Goal: Task Accomplishment & Management: Manage account settings

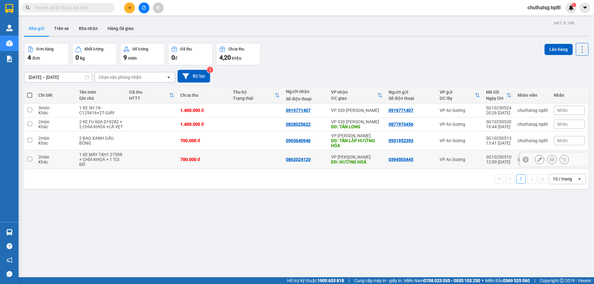
click at [524, 162] on icon at bounding box center [526, 160] width 4 height 4
click at [128, 8] on icon "plus" at bounding box center [129, 8] width 4 height 4
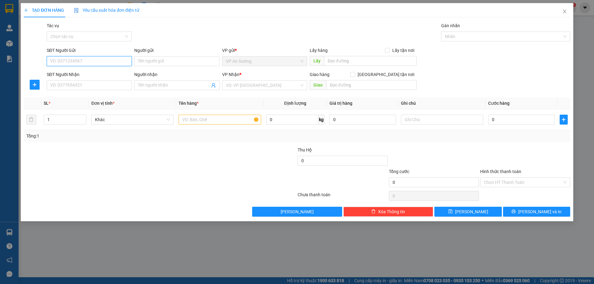
click at [82, 62] on input "SĐT Người Gửi" at bounding box center [89, 61] width 85 height 10
click at [110, 77] on div "0982376786" at bounding box center [89, 73] width 78 height 7
type input "0982376786"
type input "0388624915"
type input "VP [PERSON_NAME]"
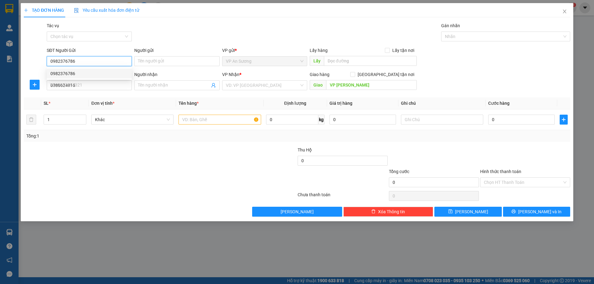
type input "150.000"
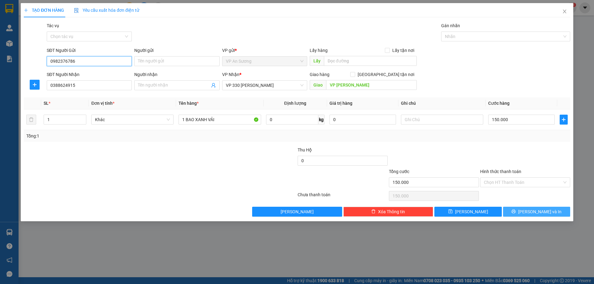
type input "0982376786"
click at [531, 212] on button "[PERSON_NAME] và In" at bounding box center [536, 212] width 67 height 10
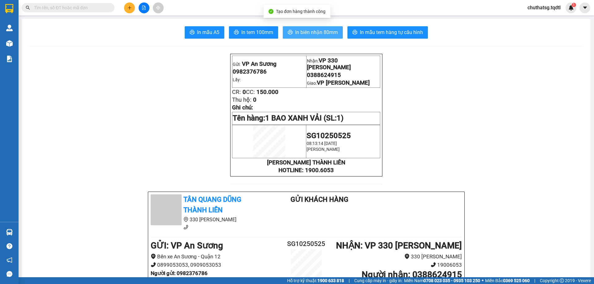
click at [319, 36] on span "In biên nhận 80mm" at bounding box center [316, 32] width 43 height 8
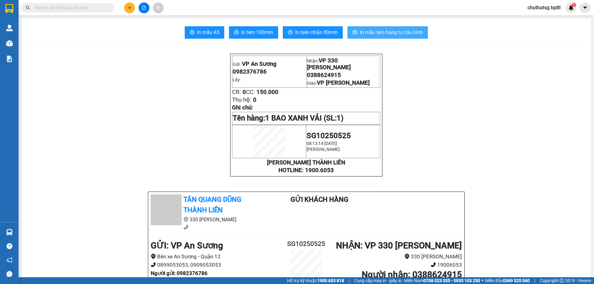
click at [384, 33] on span "In mẫu tem hàng tự cấu hình" at bounding box center [391, 32] width 63 height 8
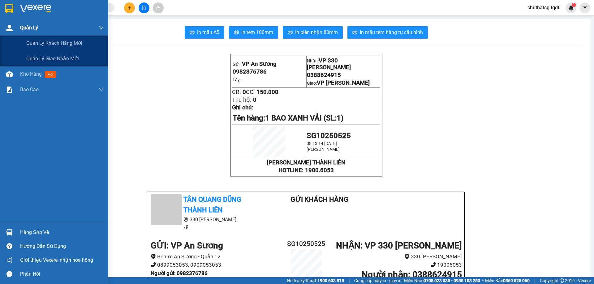
click at [42, 29] on div "Quản Lý" at bounding box center [62, 27] width 84 height 15
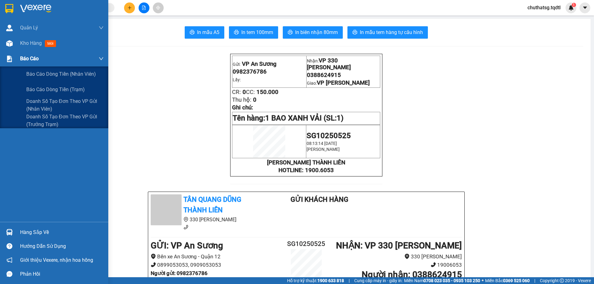
click at [28, 54] on div "Báo cáo" at bounding box center [62, 58] width 84 height 15
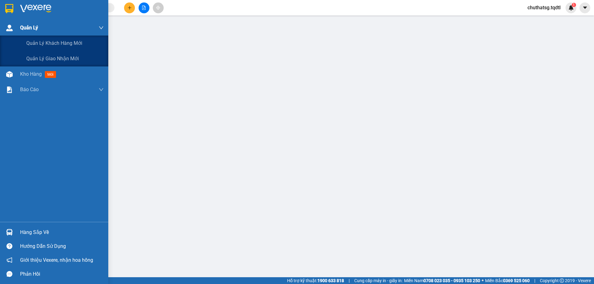
click at [33, 28] on span "Quản Lý" at bounding box center [29, 28] width 18 height 8
click at [39, 41] on span "Quản lý khách hàng mới" at bounding box center [54, 43] width 56 height 8
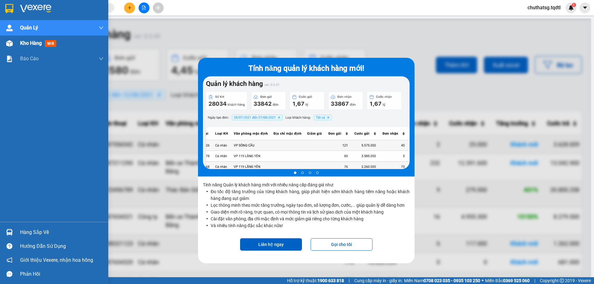
click at [40, 43] on span "Kho hàng" at bounding box center [31, 43] width 22 height 6
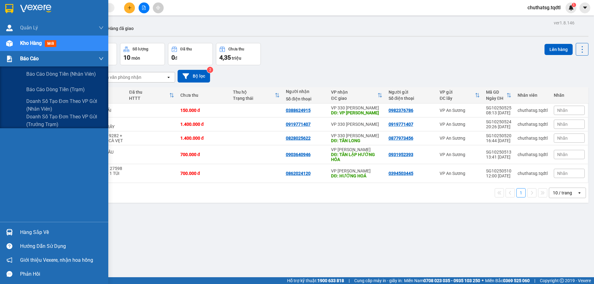
click at [32, 60] on span "Báo cáo" at bounding box center [29, 59] width 19 height 8
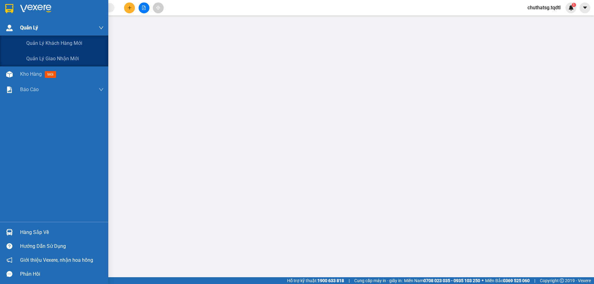
click at [45, 25] on div "Quản Lý" at bounding box center [62, 27] width 84 height 15
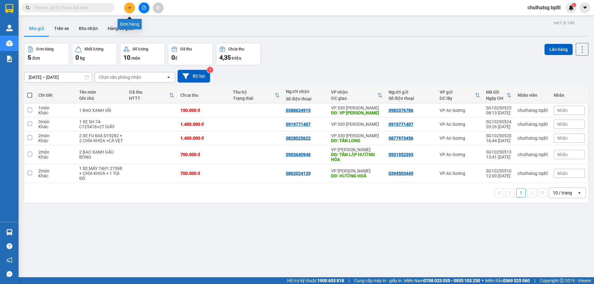
click at [128, 7] on icon "plus" at bounding box center [129, 8] width 4 height 4
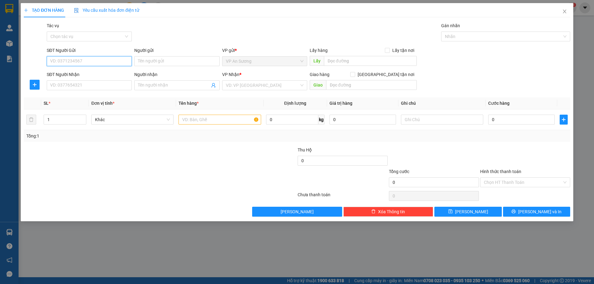
click at [97, 63] on input "SĐT Người Gửi" at bounding box center [89, 61] width 85 height 10
type input "0"
type input "0707372624"
click at [112, 86] on input "SĐT Người Nhận" at bounding box center [89, 85] width 85 height 10
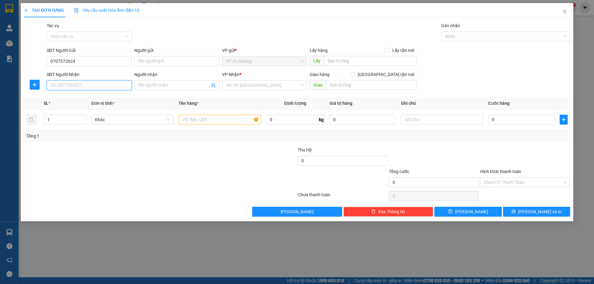
type input "9"
type input "0385885929"
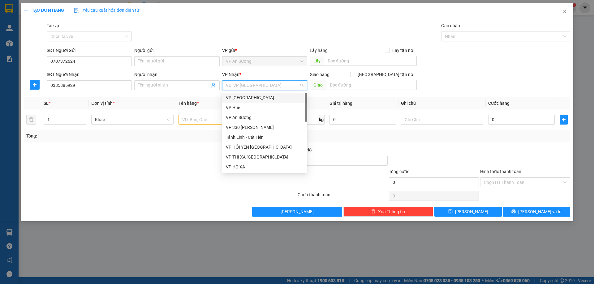
click at [250, 82] on input "search" at bounding box center [262, 85] width 73 height 9
type input "V"
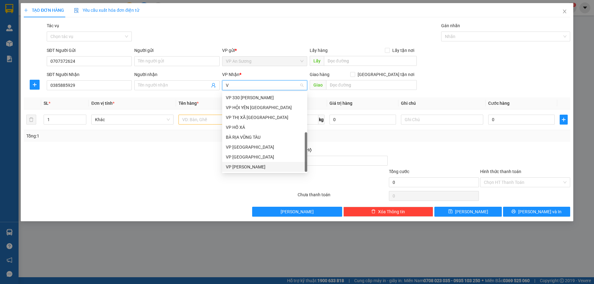
click at [253, 165] on div "VP [PERSON_NAME]" at bounding box center [265, 167] width 78 height 7
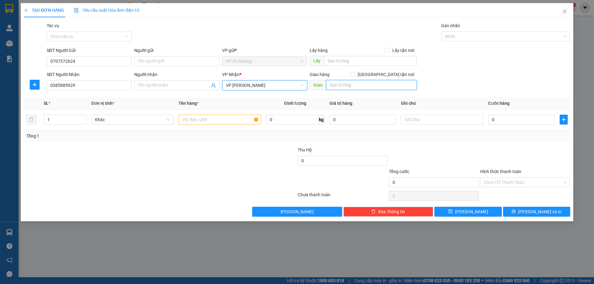
click at [358, 89] on input "text" at bounding box center [371, 85] width 91 height 10
type input "HƯỚNG HÓA"
click at [232, 121] on input "text" at bounding box center [220, 120] width 82 height 10
type input "1"
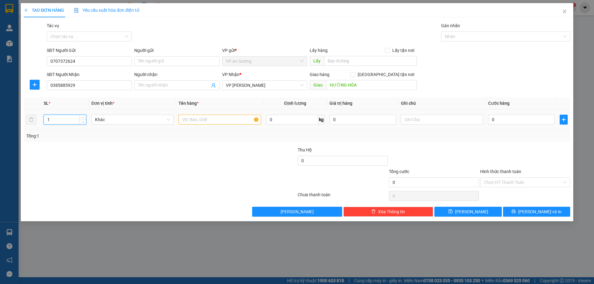
click at [75, 119] on input "1" at bounding box center [65, 119] width 42 height 9
type input "3"
click at [197, 117] on input "text" at bounding box center [220, 120] width 82 height 10
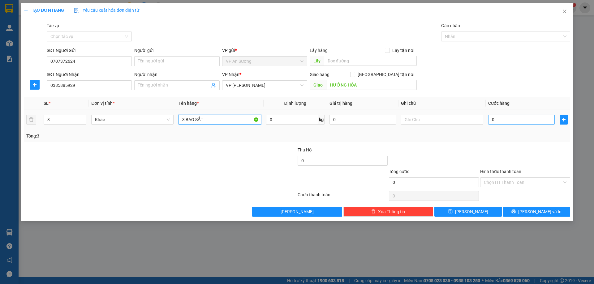
type input "3 BAO SẮT"
click at [517, 121] on input "0" at bounding box center [521, 120] width 67 height 10
type input "03"
type input "3"
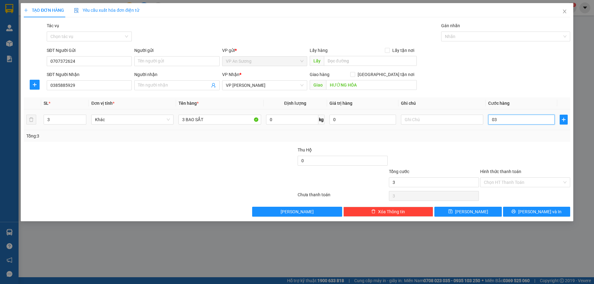
type input "030"
type input "30"
type input "0.300"
type input "300"
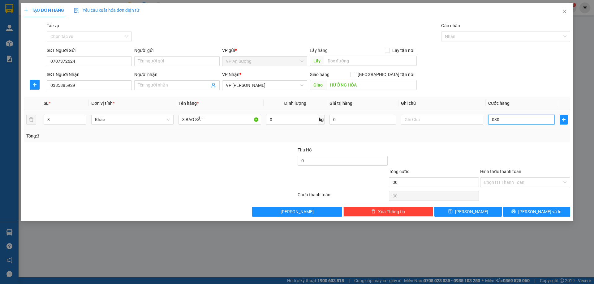
type input "300"
type input "03.000"
type input "3.000"
type input "030.000"
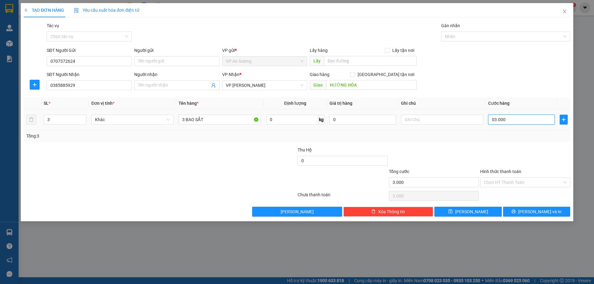
type input "30.000"
type input "0.300.000"
type input "300.000"
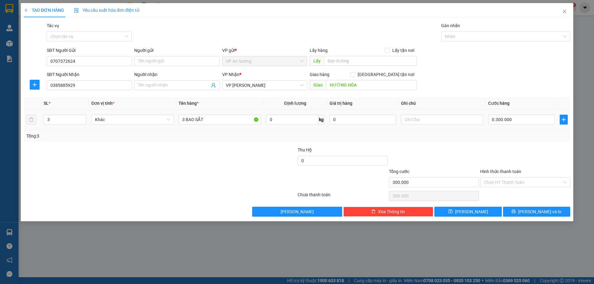
type input "300.000"
drag, startPoint x: 521, startPoint y: 106, endPoint x: 524, endPoint y: 126, distance: 20.1
click at [525, 115] on table "SL * Đơn vị tính * Tên hàng * Định lượng Giá trị hàng Ghi chú Cước hàng 3 Khác …" at bounding box center [297, 113] width 546 height 33
drag, startPoint x: 531, startPoint y: 213, endPoint x: 506, endPoint y: 197, distance: 29.6
click at [530, 211] on button "[PERSON_NAME] và In" at bounding box center [536, 212] width 67 height 10
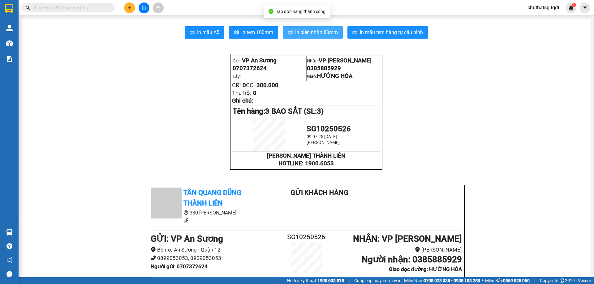
click at [310, 35] on span "In biên nhận 80mm" at bounding box center [316, 32] width 43 height 8
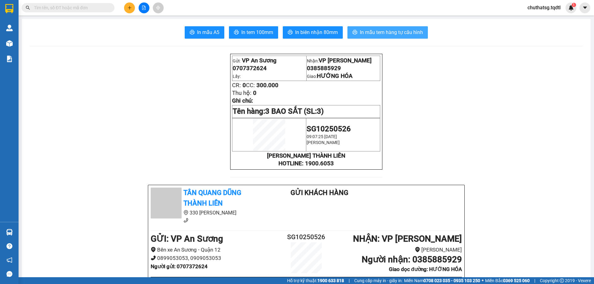
click at [407, 33] on span "In mẫu tem hàng tự cấu hình" at bounding box center [391, 32] width 63 height 8
click at [375, 31] on span "In mẫu tem hàng tự cấu hình" at bounding box center [391, 32] width 63 height 8
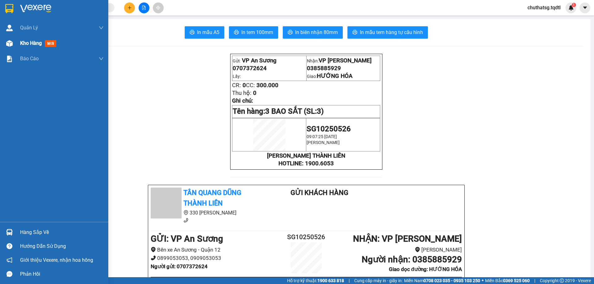
click at [36, 45] on span "Kho hàng" at bounding box center [31, 43] width 22 height 6
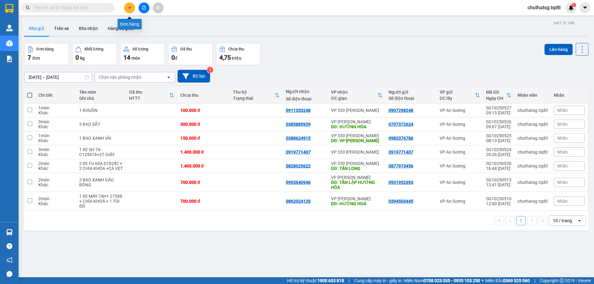
click at [127, 7] on button at bounding box center [129, 7] width 11 height 11
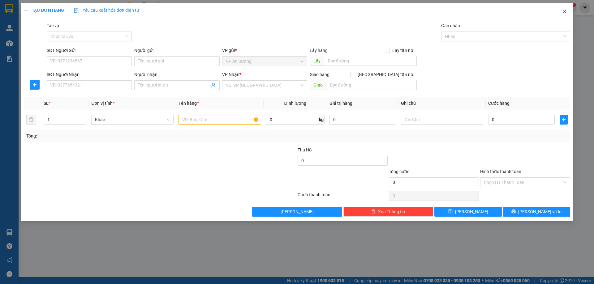
click at [565, 12] on icon "close" at bounding box center [564, 11] width 5 height 5
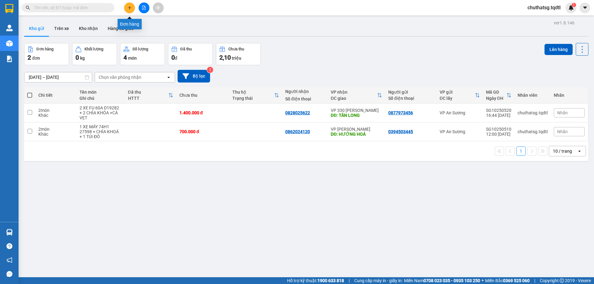
click at [134, 8] on button at bounding box center [129, 7] width 11 height 11
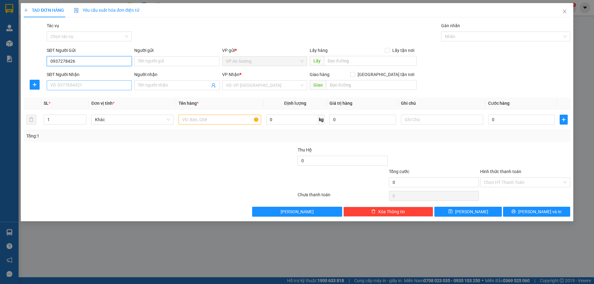
type input "0937278426"
click at [94, 90] on input "SĐT Người Nhận" at bounding box center [89, 85] width 85 height 10
type input "0947943448"
click at [96, 97] on div "0947943448" at bounding box center [89, 97] width 78 height 7
type input "[GEOGRAPHIC_DATA]"
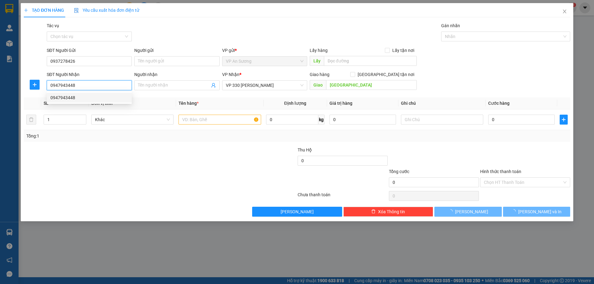
type input "400.000"
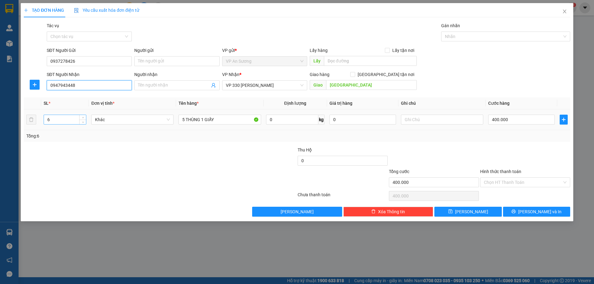
type input "0947943448"
click at [61, 122] on input "6" at bounding box center [65, 119] width 42 height 9
type input "2"
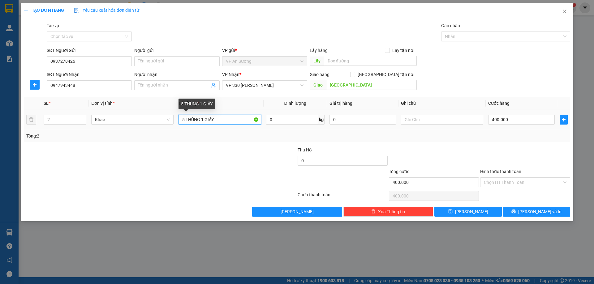
click at [223, 122] on input "5 THÙNG 1 GIẤY" at bounding box center [220, 120] width 82 height 10
type input "5"
type input "2T MỠ BÒ"
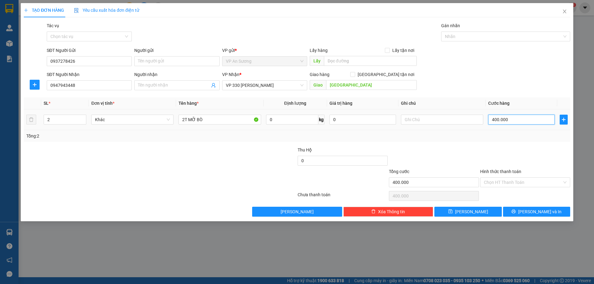
click at [524, 122] on input "400.000" at bounding box center [521, 120] width 67 height 10
type input "2"
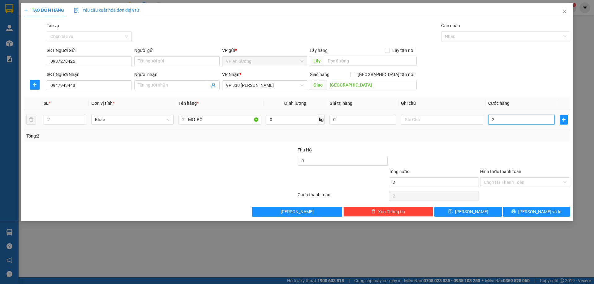
type input "20"
type input "200"
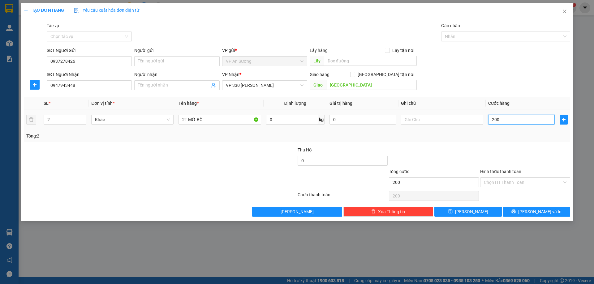
type input "2.000"
type input "20.000"
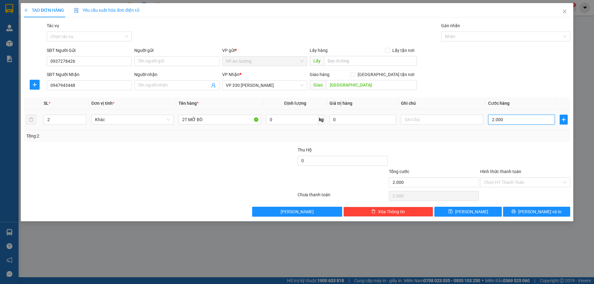
type input "20.000"
type input "200.000"
drag, startPoint x: 516, startPoint y: 206, endPoint x: 517, endPoint y: 210, distance: 4.6
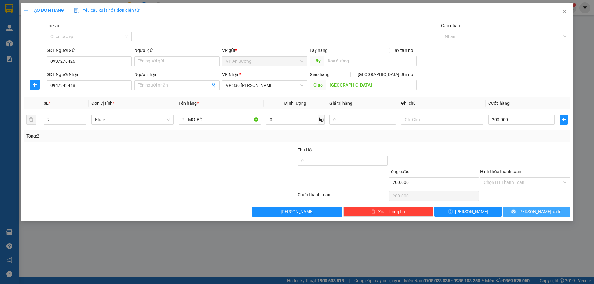
click at [516, 207] on div "Transit Pickup Surcharge Ids Transit Deliver Surcharge Ids Transit Deliver Surc…" at bounding box center [297, 119] width 546 height 195
click at [517, 210] on button "[PERSON_NAME] và In" at bounding box center [536, 212] width 67 height 10
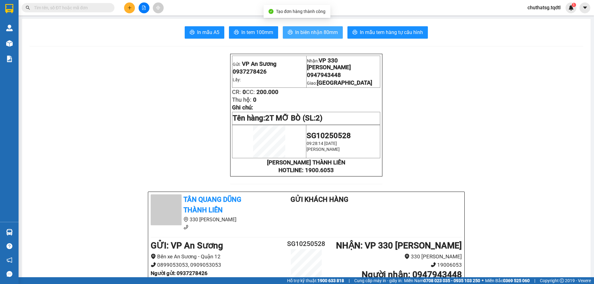
click at [312, 27] on button "In biên nhận 80mm" at bounding box center [313, 32] width 60 height 12
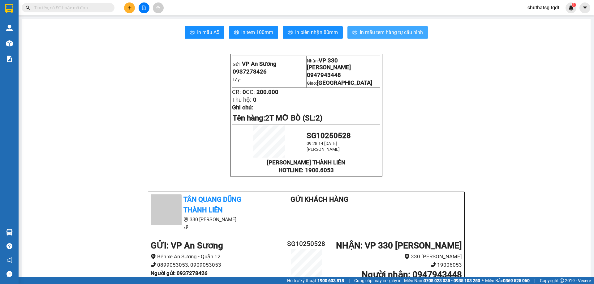
click at [408, 32] on span "In mẫu tem hàng tự cấu hình" at bounding box center [391, 32] width 63 height 8
click at [128, 6] on icon "plus" at bounding box center [129, 8] width 4 height 4
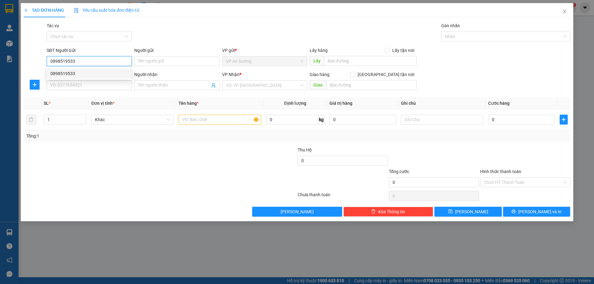
type input "0898519533"
click at [99, 91] on div "SĐT Người Nhận VD: 0377654321" at bounding box center [89, 82] width 85 height 22
click at [94, 62] on input "0898519533" at bounding box center [89, 61] width 85 height 10
click at [90, 75] on div "0898519533" at bounding box center [89, 73] width 78 height 7
type input "0355043486"
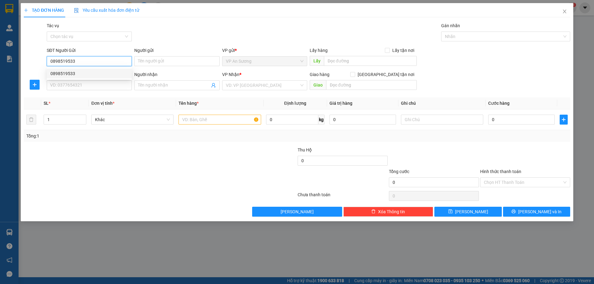
type input "[PERSON_NAME]"
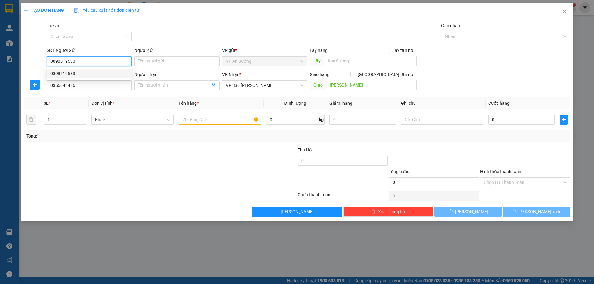
type input "200.000"
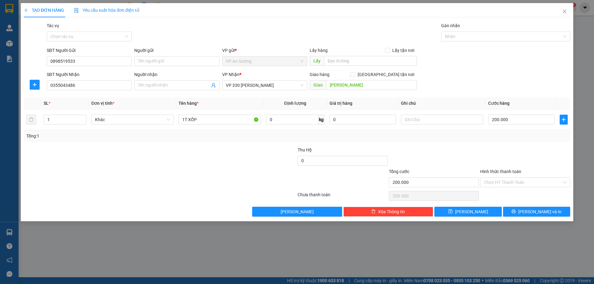
click at [84, 90] on div "SĐT Người Nhận 0355043486" at bounding box center [89, 82] width 85 height 22
drag, startPoint x: 88, startPoint y: 86, endPoint x: 32, endPoint y: 87, distance: 55.4
click at [32, 87] on div "SĐT Người Nhận 0355043486 0355043486 Người nhận Tên người nhận VP Nhận * VP 330…" at bounding box center [297, 82] width 548 height 22
type input "0838061276"
click at [73, 118] on input "1" at bounding box center [65, 119] width 42 height 9
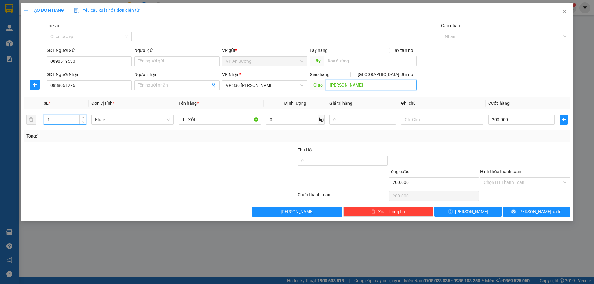
click at [363, 84] on input "[PERSON_NAME]" at bounding box center [371, 85] width 91 height 10
click at [361, 85] on input "[PERSON_NAME]" at bounding box center [371, 85] width 91 height 10
click at [451, 66] on div "SĐT Người Gửi 0898519533 Người gửi Tên người gửi VP gửi * VP [PERSON_NAME] Lấy …" at bounding box center [308, 58] width 526 height 22
click at [364, 57] on input "text" at bounding box center [370, 61] width 93 height 10
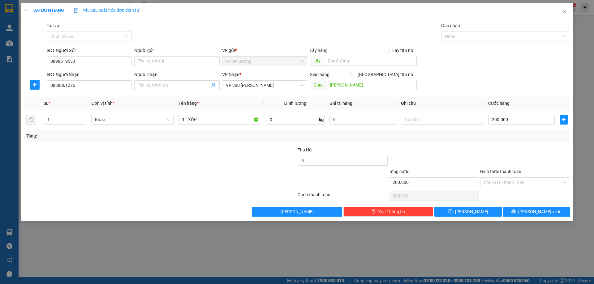
click at [443, 60] on div "SĐT Người Gửi 0898519533 Người gửi Tên người gửi VP gửi * VP [PERSON_NAME] Lấy …" at bounding box center [308, 58] width 526 height 22
click at [455, 76] on div "SĐT Người Nhận 0838061276 Người nhận Tên người nhận VP Nhận * VP 330 [PERSON_NA…" at bounding box center [308, 82] width 526 height 22
click at [492, 178] on input "Hình thức thanh toán" at bounding box center [523, 182] width 78 height 9
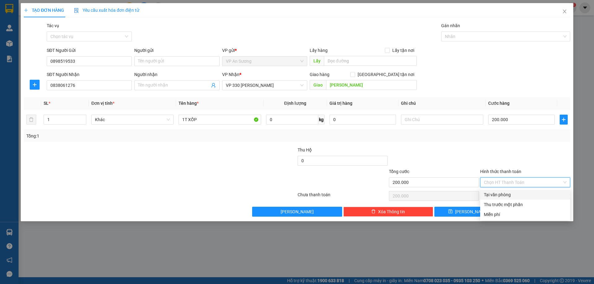
drag, startPoint x: 511, startPoint y: 192, endPoint x: 513, endPoint y: 195, distance: 3.7
click at [512, 194] on div "Tại văn phòng" at bounding box center [525, 195] width 83 height 7
type input "0"
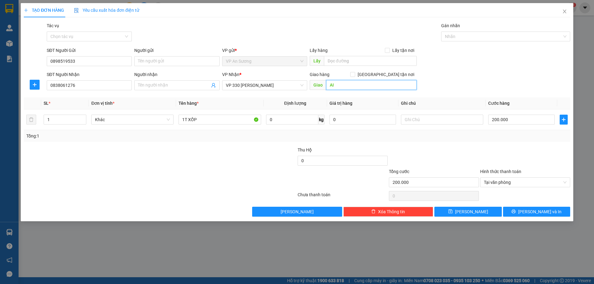
type input "A"
type input "ÁI TU"
click at [536, 213] on span "[PERSON_NAME] và In" at bounding box center [539, 212] width 43 height 7
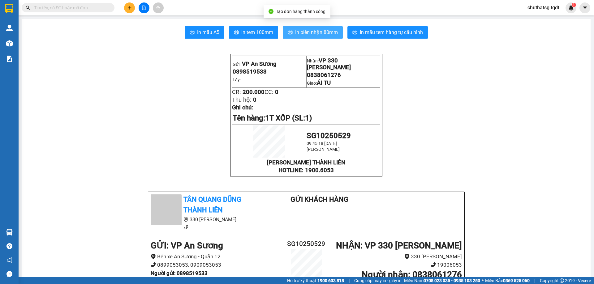
click at [295, 32] on span "In biên nhận 80mm" at bounding box center [316, 32] width 43 height 8
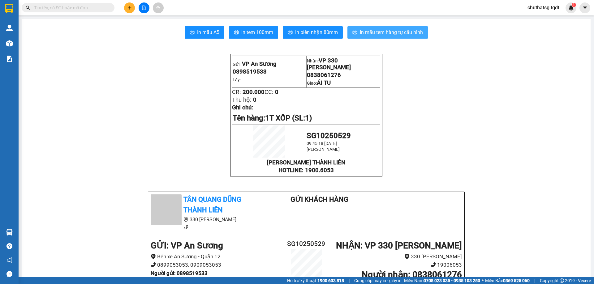
click at [411, 27] on button "In mẫu tem hàng tự cấu hình" at bounding box center [387, 32] width 80 height 12
click at [128, 9] on icon "plus" at bounding box center [129, 8] width 4 height 4
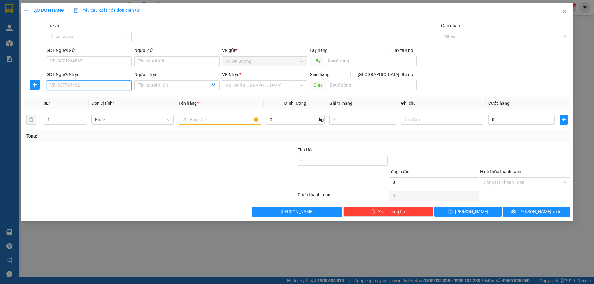
click at [86, 87] on input "SĐT Người Nhận" at bounding box center [89, 85] width 85 height 10
click at [110, 64] on input "SĐT Người Gửi" at bounding box center [89, 61] width 85 height 10
type input "0965148590"
click at [103, 88] on input "SĐT Người Nhận" at bounding box center [89, 85] width 85 height 10
type input "0358281551"
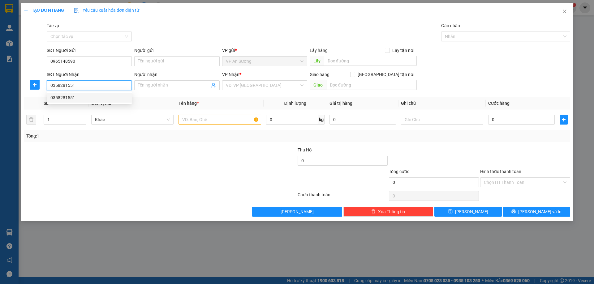
drag, startPoint x: 75, startPoint y: 100, endPoint x: 69, endPoint y: 117, distance: 18.3
click at [75, 100] on div "0358281551" at bounding box center [89, 97] width 78 height 7
type input "THỊ XÃ [GEOGRAPHIC_DATA]"
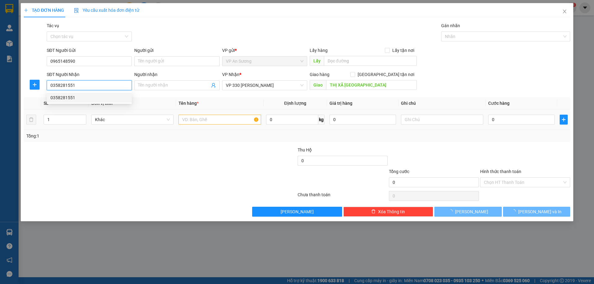
type input "200.000"
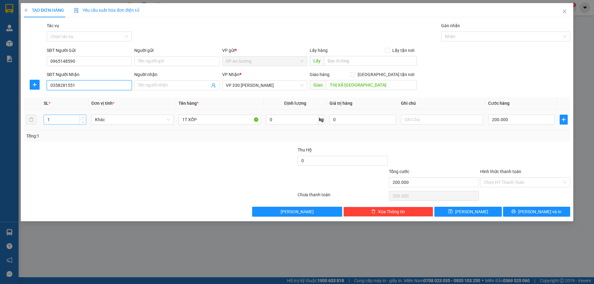
type input "0358281551"
click at [61, 119] on input "1" at bounding box center [65, 119] width 42 height 9
type input "6"
drag, startPoint x: 198, startPoint y: 119, endPoint x: 148, endPoint y: 120, distance: 50.5
click at [149, 120] on tr "6 Khác 1T XỐP 0 kg 0 200.000" at bounding box center [297, 120] width 546 height 21
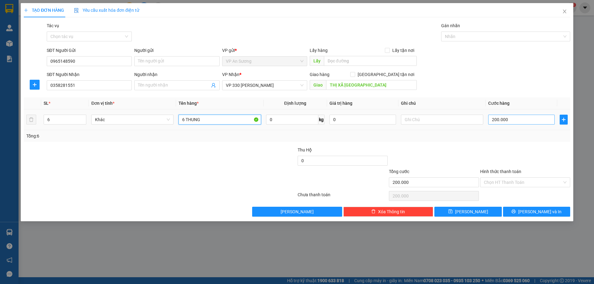
type input "6 THUNG"
click at [513, 120] on input "200.000" at bounding box center [521, 120] width 67 height 10
type input "5"
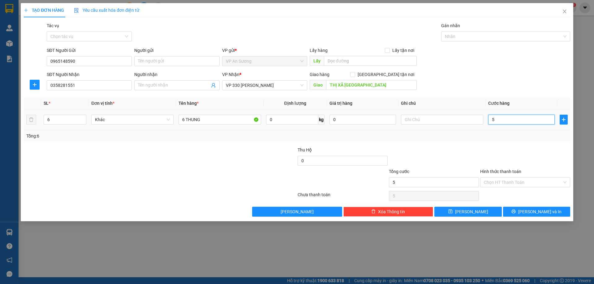
type input "50"
type input "500"
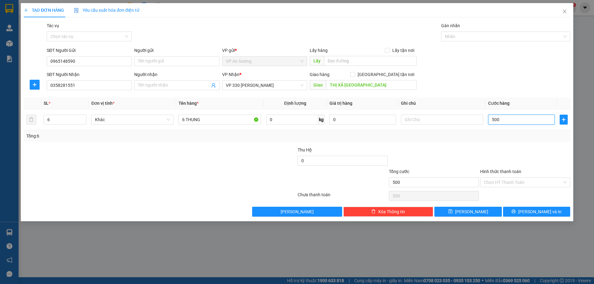
type input "500"
type input "500.000"
click at [510, 93] on div "Transit Pickup Surcharge Ids Transit Deliver Surcharge Ids Transit Deliver Surc…" at bounding box center [297, 119] width 546 height 195
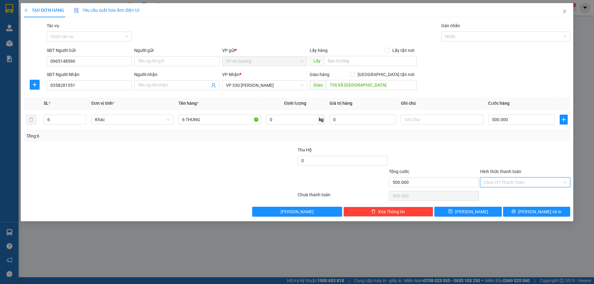
drag, startPoint x: 512, startPoint y: 184, endPoint x: 508, endPoint y: 194, distance: 10.6
click at [512, 185] on input "Hình thức thanh toán" at bounding box center [523, 182] width 78 height 9
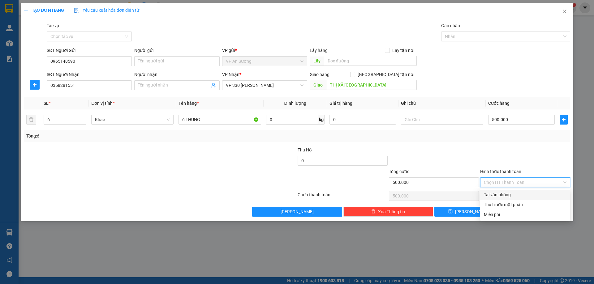
click at [507, 197] on div "Tại văn phòng" at bounding box center [525, 195] width 83 height 7
type input "0"
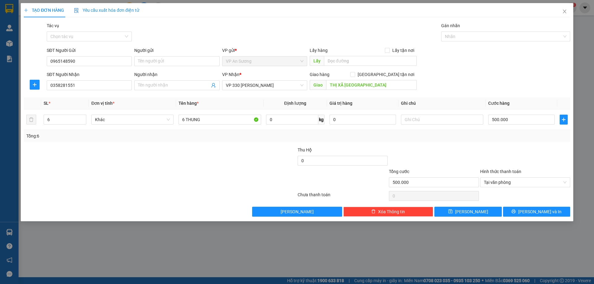
drag, startPoint x: 465, startPoint y: 31, endPoint x: 465, endPoint y: 42, distance: 11.1
click at [464, 37] on div "Gán nhãn Nhãn" at bounding box center [505, 33] width 129 height 22
click at [469, 36] on div at bounding box center [503, 36] width 120 height 7
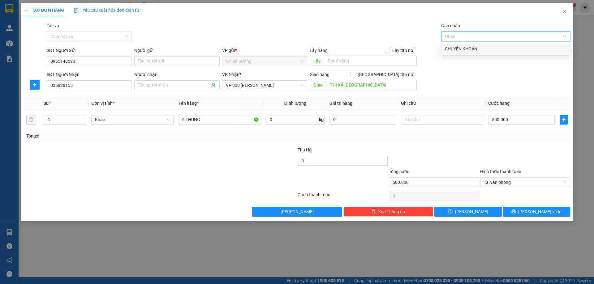
click at [468, 47] on div "CHUYỂN KHOẢN" at bounding box center [506, 48] width 122 height 7
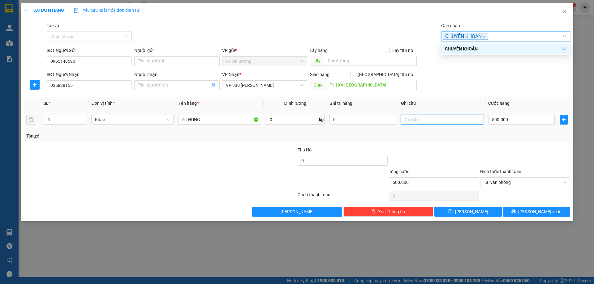
click at [424, 122] on input "text" at bounding box center [442, 120] width 82 height 10
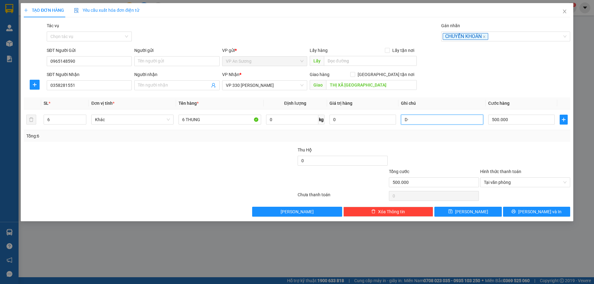
type input "D"
click at [511, 181] on span "Tại văn phòng" at bounding box center [525, 182] width 83 height 9
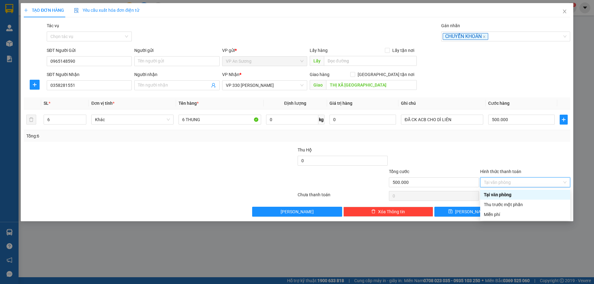
click at [511, 193] on div "Tại văn phòng" at bounding box center [525, 195] width 90 height 10
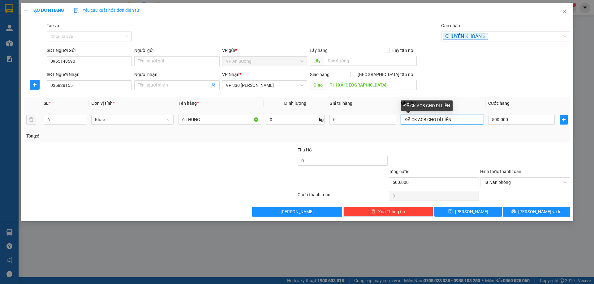
click at [461, 122] on input "ĐÃ CK ACB CHO DÌ LIÊN" at bounding box center [442, 120] width 82 height 10
type input "ĐÃ CK ACB CHO DÌ LIÊN [DATE] 10:00"
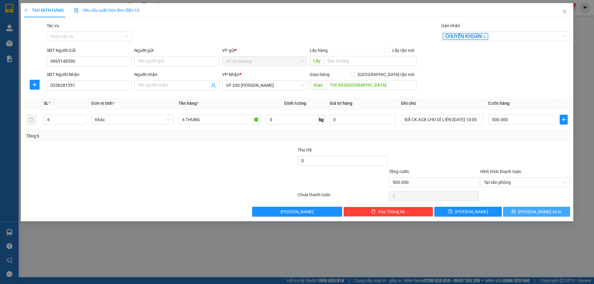
scroll to position [0, 0]
click at [537, 212] on span "[PERSON_NAME] và In" at bounding box center [539, 212] width 43 height 7
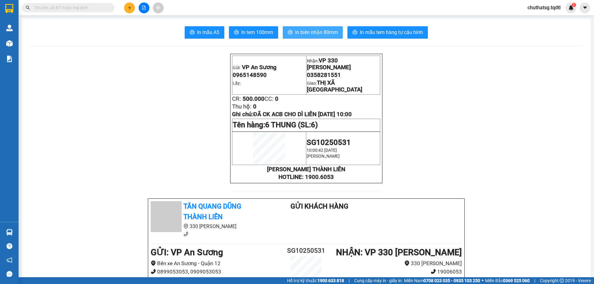
click at [319, 32] on span "In biên nhận 80mm" at bounding box center [316, 32] width 43 height 8
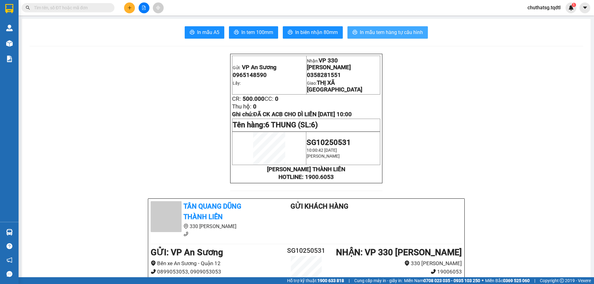
click at [369, 36] on span "In mẫu tem hàng tự cấu hình" at bounding box center [391, 32] width 63 height 8
click at [133, 9] on button at bounding box center [129, 7] width 11 height 11
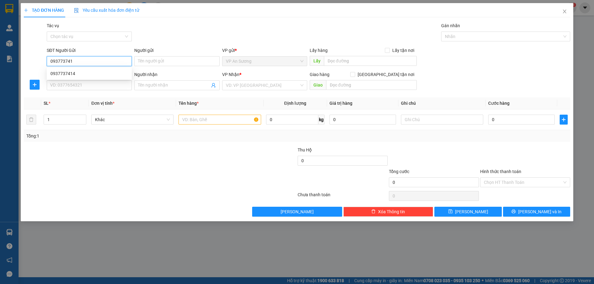
type input "0937737414"
click at [113, 73] on div "0937737414" at bounding box center [89, 73] width 78 height 7
type input "0837159909"
type input "B XE PHÍA NAM [GEOGRAPHIC_DATA]"
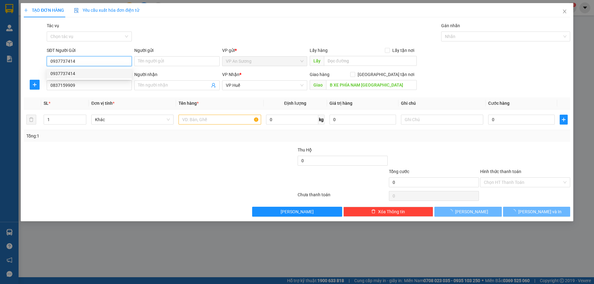
type input "400.000"
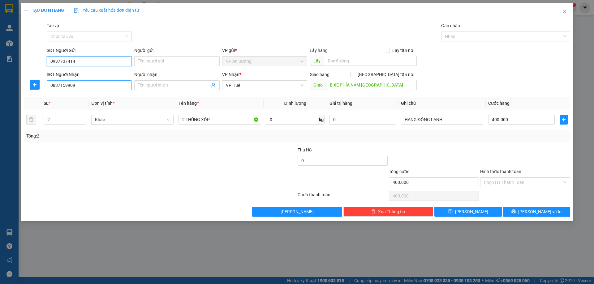
type input "0937737414"
click at [107, 84] on input "0837159909" at bounding box center [89, 85] width 85 height 10
type input "0"
click at [103, 96] on div "0834739357" at bounding box center [89, 97] width 78 height 7
type input "0834739357"
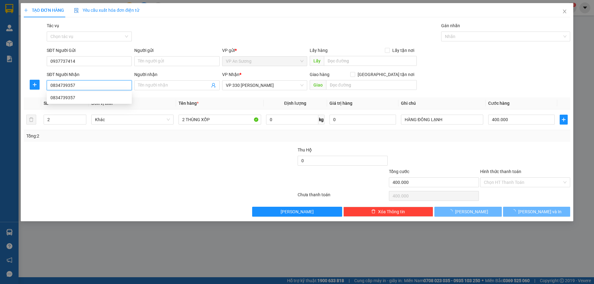
type input "100.000"
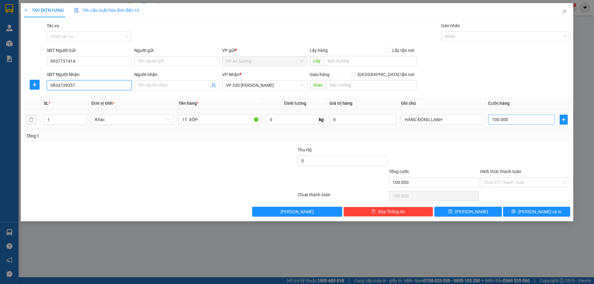
type input "0834739357"
click at [515, 119] on input "100.000" at bounding box center [521, 120] width 67 height 10
type input "0"
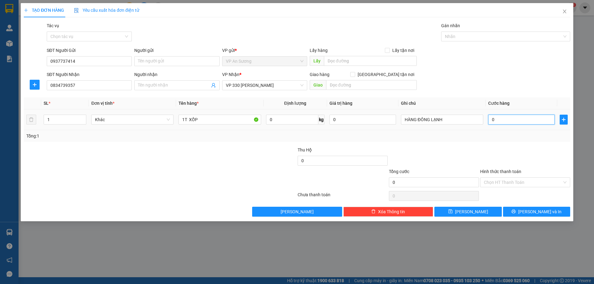
type input "10"
type input "150"
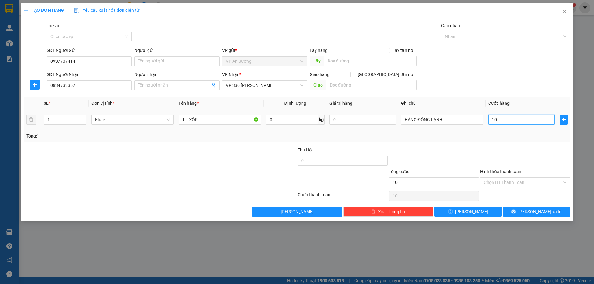
type input "150"
type input "1.500"
type input "15.000"
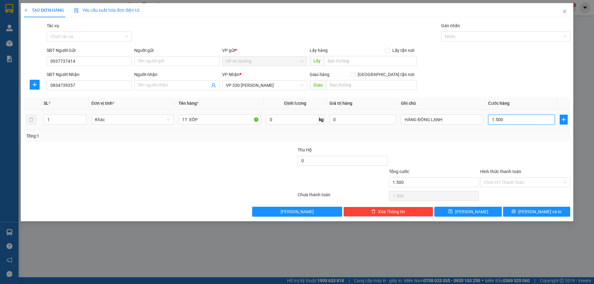
type input "15.000"
type input "150.000"
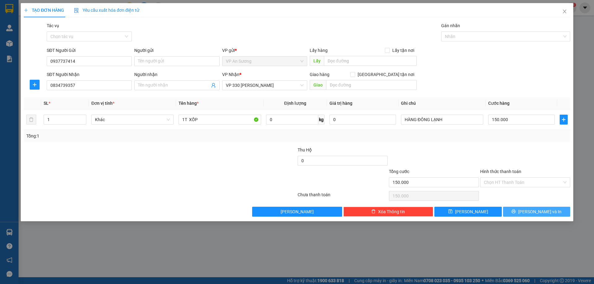
click at [530, 212] on button "[PERSON_NAME] và In" at bounding box center [536, 212] width 67 height 10
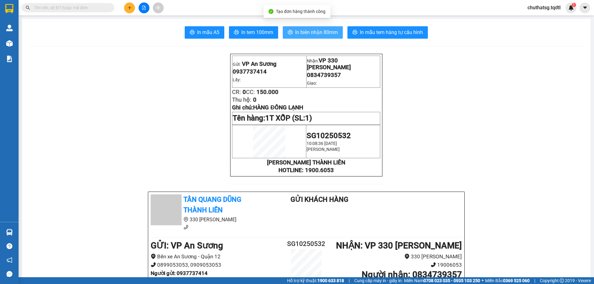
click at [300, 31] on span "In biên nhận 80mm" at bounding box center [316, 32] width 43 height 8
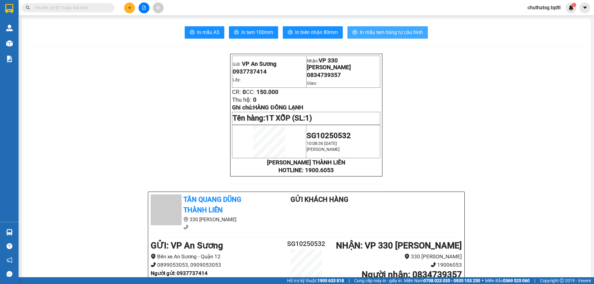
click at [393, 30] on span "In mẫu tem hàng tự cấu hình" at bounding box center [391, 32] width 63 height 8
click at [125, 11] on button at bounding box center [129, 7] width 11 height 11
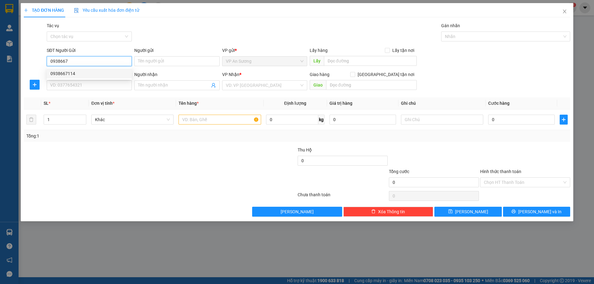
click at [75, 72] on div "0938667114" at bounding box center [89, 73] width 78 height 7
type input "0938667114"
type input "0935619113"
type input "B XE PHÍA NAM [GEOGRAPHIC_DATA]"
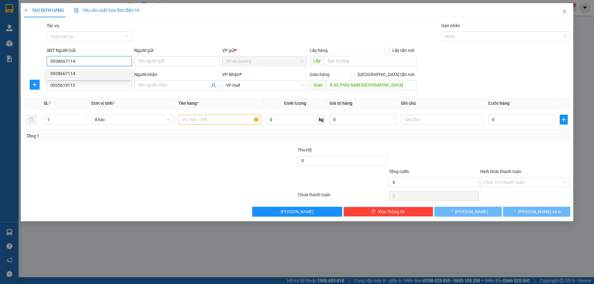
type input "300.000"
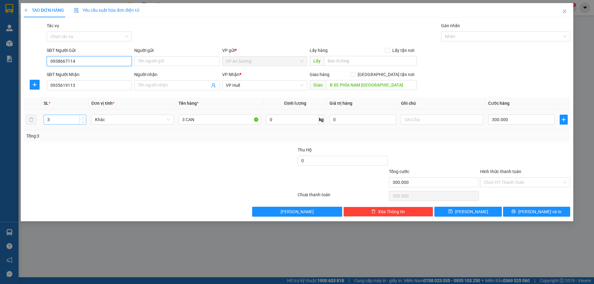
type input "0938667114"
click at [70, 119] on input "3" at bounding box center [65, 119] width 42 height 9
type input "2"
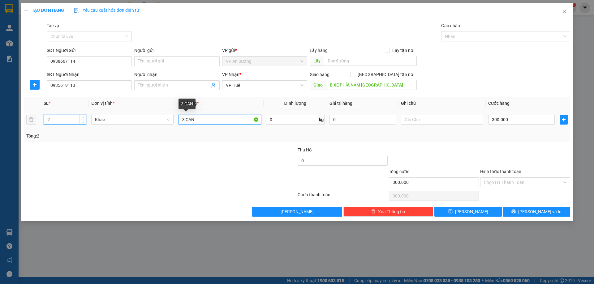
click at [185, 121] on input "3 CAN" at bounding box center [220, 120] width 82 height 10
type input "2 CAN"
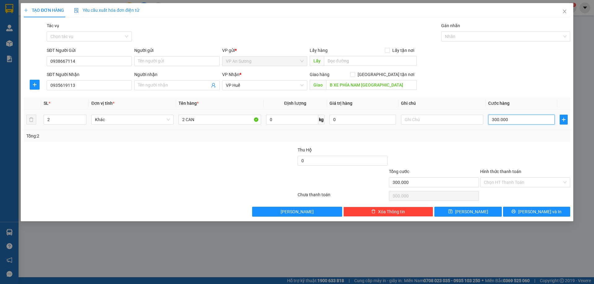
click at [495, 119] on input "300.000" at bounding box center [521, 120] width 67 height 10
type input "0"
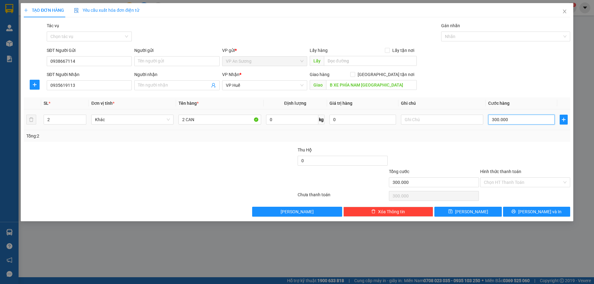
type input "00.000"
type input "200.000"
click at [538, 212] on span "[PERSON_NAME] và In" at bounding box center [539, 212] width 43 height 7
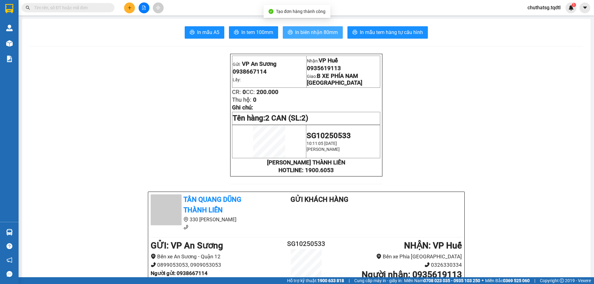
click at [333, 36] on span "In biên nhận 80mm" at bounding box center [316, 32] width 43 height 8
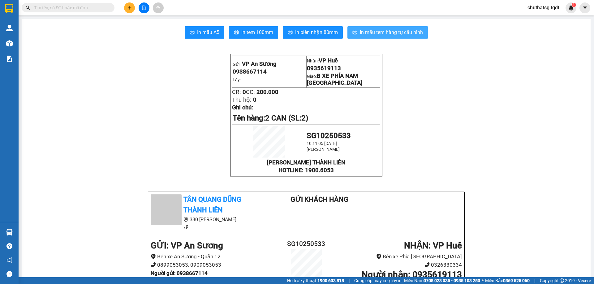
click at [390, 34] on span "In mẫu tem hàng tự cấu hình" at bounding box center [391, 32] width 63 height 8
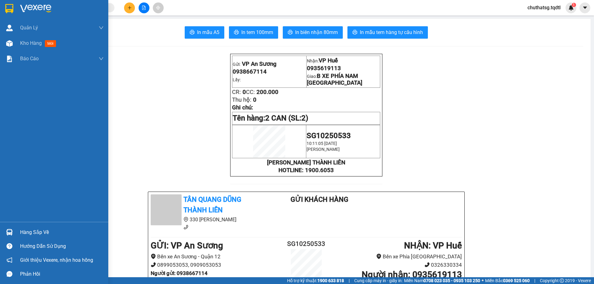
drag, startPoint x: 25, startPoint y: 39, endPoint x: 46, endPoint y: 9, distance: 37.0
click at [24, 40] on div "Kho hàng mới" at bounding box center [39, 43] width 38 height 8
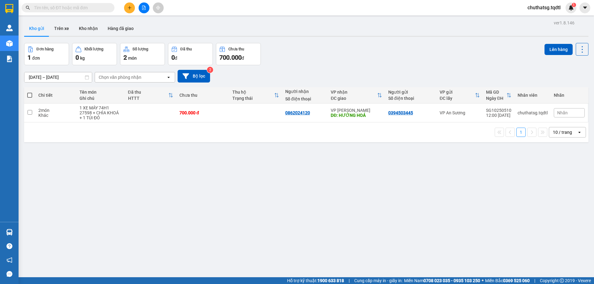
click at [127, 4] on button at bounding box center [129, 7] width 11 height 11
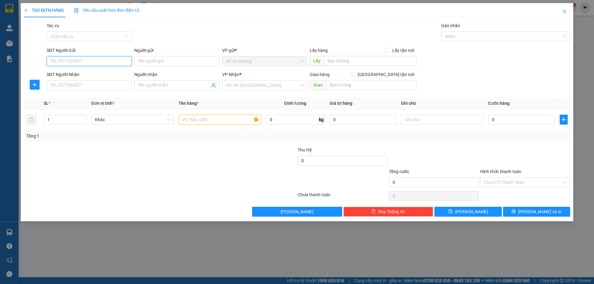
click at [105, 62] on input "SĐT Người Gửi" at bounding box center [89, 61] width 85 height 10
type input "0909961003"
click at [111, 81] on input "SĐT Người Nhận" at bounding box center [89, 85] width 85 height 10
click at [67, 83] on input "SĐT Người Nhận" at bounding box center [89, 85] width 85 height 10
type input "0905091498"
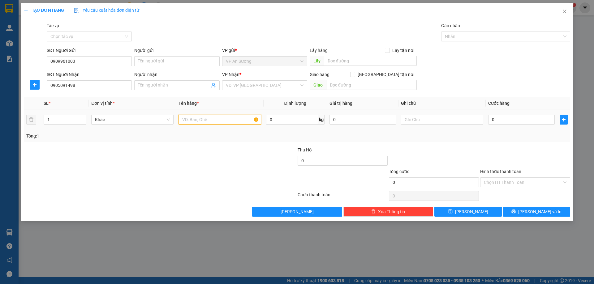
click at [192, 118] on input "text" at bounding box center [220, 120] width 82 height 10
type input "1 KIỆN BỌC TRẮNG"
click at [238, 84] on input "search" at bounding box center [262, 85] width 73 height 9
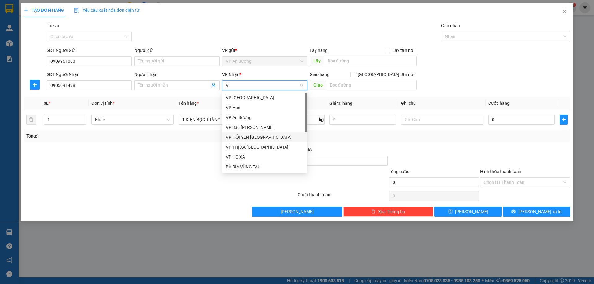
type input "VP"
click at [237, 104] on div "VP Huế" at bounding box center [265, 107] width 78 height 7
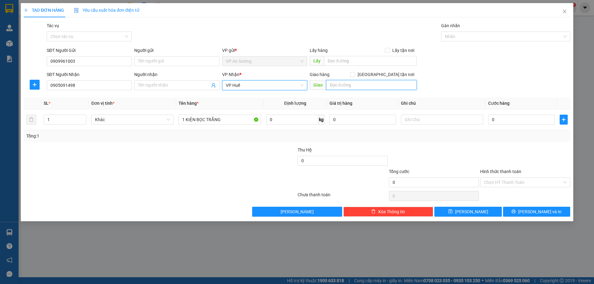
click at [335, 88] on input "text" at bounding box center [371, 85] width 91 height 10
type input "VP HUẾ"
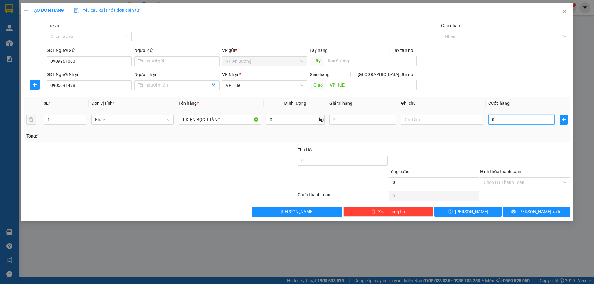
click at [523, 121] on input "0" at bounding box center [521, 120] width 67 height 10
type input "1"
type input "10"
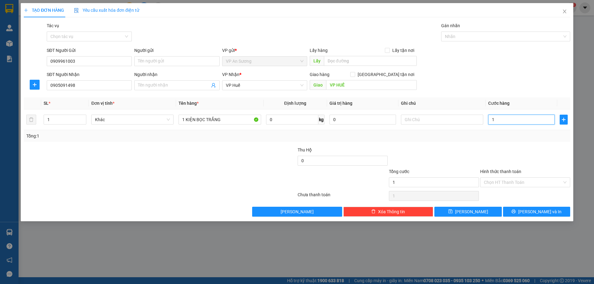
type input "10"
type input "100"
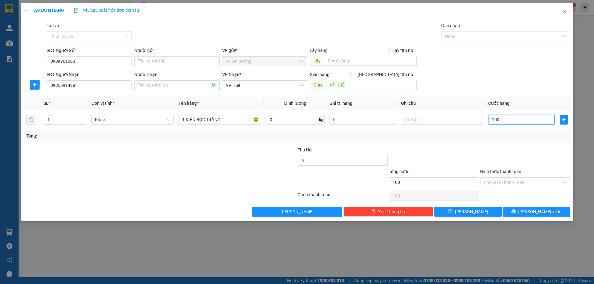
type input "1.000"
type input "10.000"
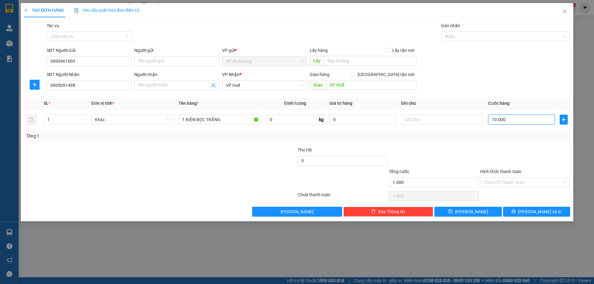
type input "10.000"
type input "100.000"
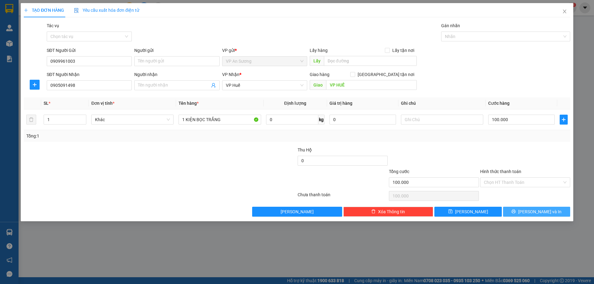
click at [533, 213] on span "[PERSON_NAME] và In" at bounding box center [539, 212] width 43 height 7
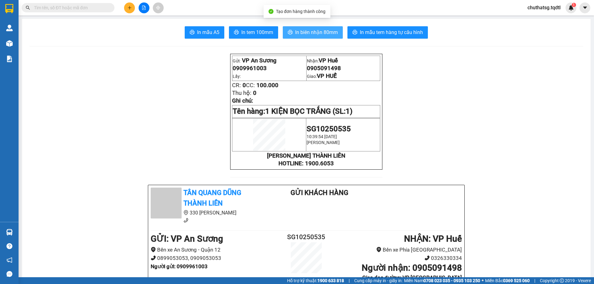
drag, startPoint x: 308, startPoint y: 26, endPoint x: 309, endPoint y: 30, distance: 3.9
click at [309, 30] on span "In biên nhận 80mm" at bounding box center [316, 32] width 43 height 8
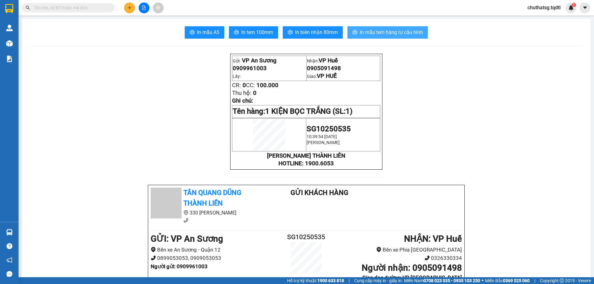
click at [371, 30] on span "In mẫu tem hàng tự cấu hình" at bounding box center [391, 32] width 63 height 8
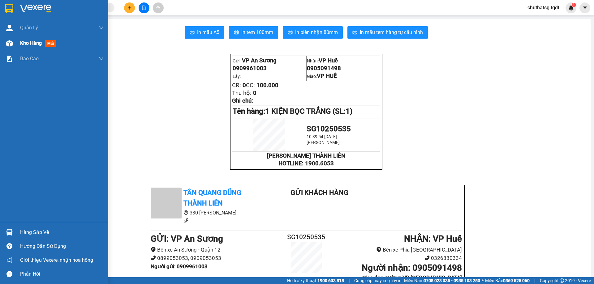
click at [37, 47] on div "Kho hàng mới" at bounding box center [39, 43] width 39 height 8
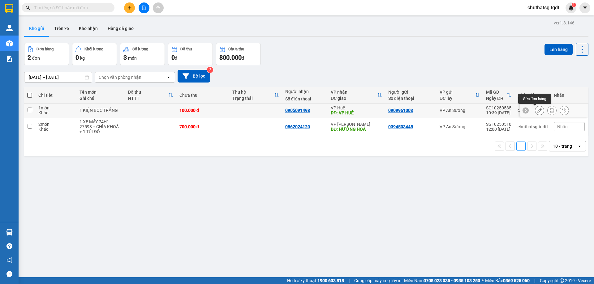
click at [537, 110] on icon at bounding box center [539, 110] width 4 height 4
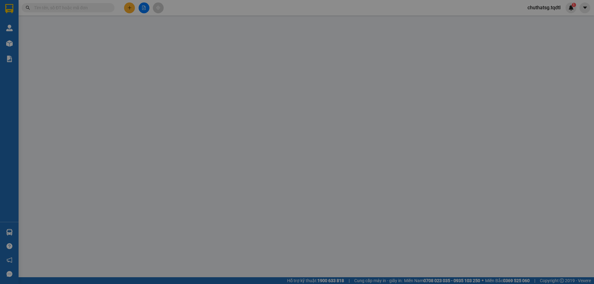
type input "0909961003"
type input "0905091498"
type input "VP HUẾ"
type input "100.000"
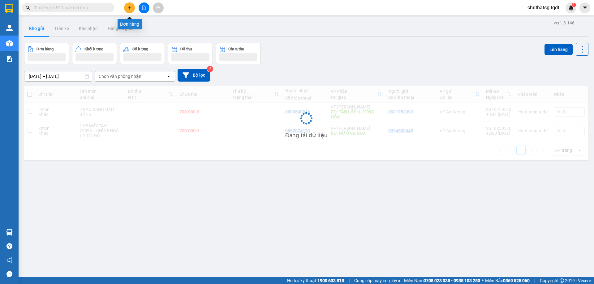
click at [130, 10] on icon "plus" at bounding box center [129, 8] width 4 height 4
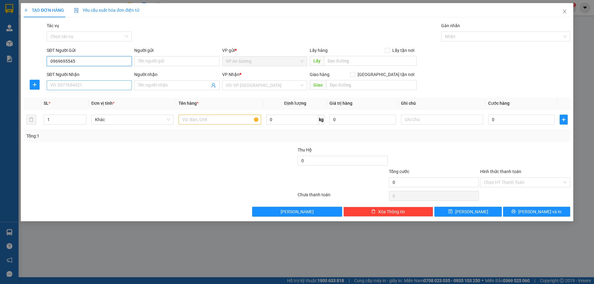
type input "0969695545"
click at [101, 87] on input "SĐT Người Nhận" at bounding box center [89, 85] width 85 height 10
type input "0976033255"
click at [194, 122] on input "text" at bounding box center [220, 120] width 82 height 10
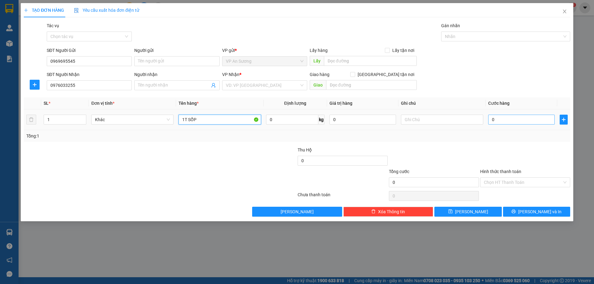
type input "1T SỐP"
click at [518, 120] on input "0" at bounding box center [521, 120] width 67 height 10
type input "3"
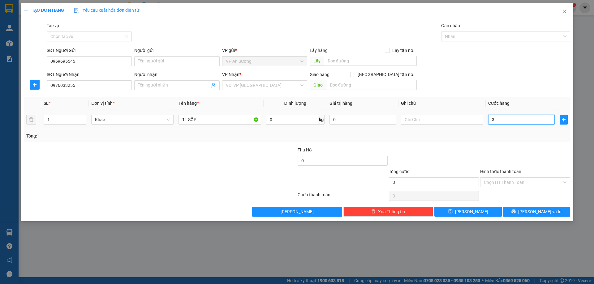
type input "30"
type input "300"
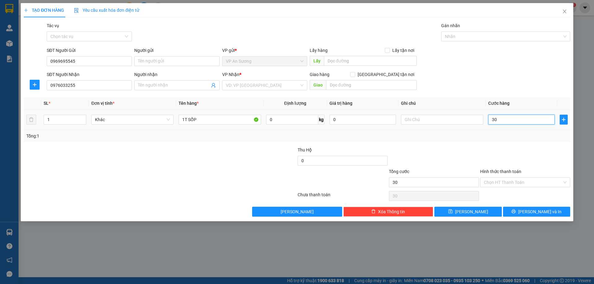
type input "300"
type input "300.000"
click at [345, 84] on input "text" at bounding box center [371, 85] width 91 height 10
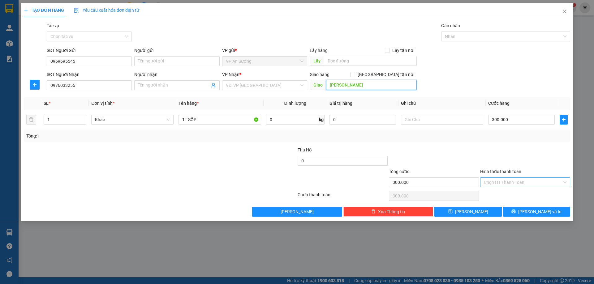
type input "QUANG BINH"
drag, startPoint x: 519, startPoint y: 184, endPoint x: 513, endPoint y: 194, distance: 11.9
click at [519, 184] on input "Hình thức thanh toán" at bounding box center [523, 182] width 78 height 9
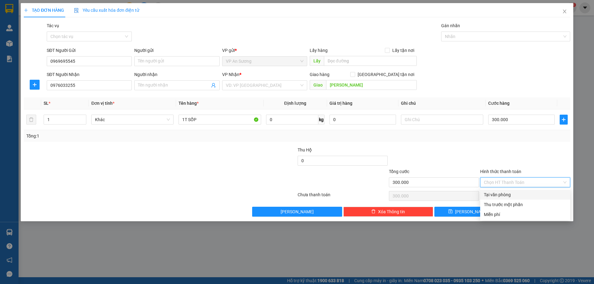
click at [513, 194] on div "Tại văn phòng" at bounding box center [525, 195] width 83 height 7
type input "0"
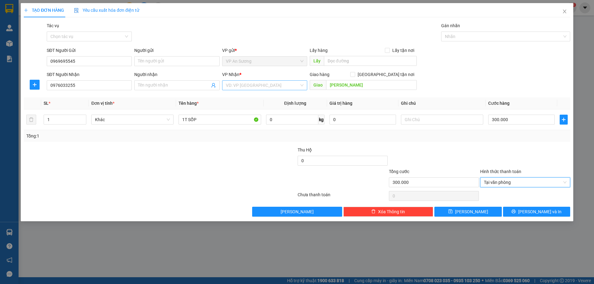
click at [265, 88] on input "search" at bounding box center [262, 85] width 73 height 9
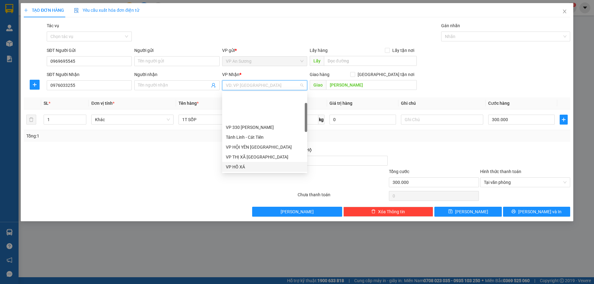
scroll to position [31, 0]
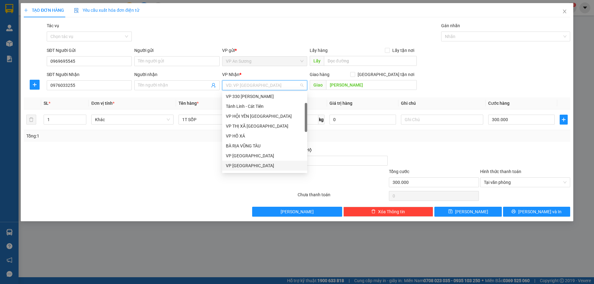
click at [248, 166] on div "VP [GEOGRAPHIC_DATA]" at bounding box center [265, 165] width 78 height 7
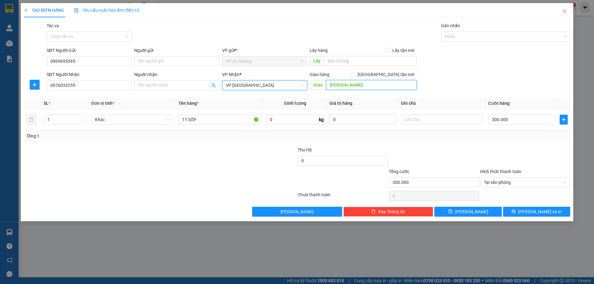
click at [357, 88] on input "QUANG BINH" at bounding box center [371, 85] width 91 height 10
type input "Ư"
type input "QUY ĐAT"
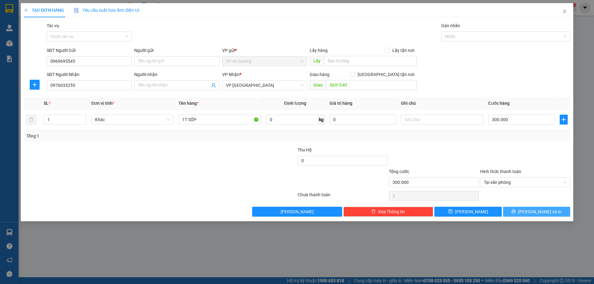
click at [516, 211] on icon "printer" at bounding box center [514, 212] width 4 height 4
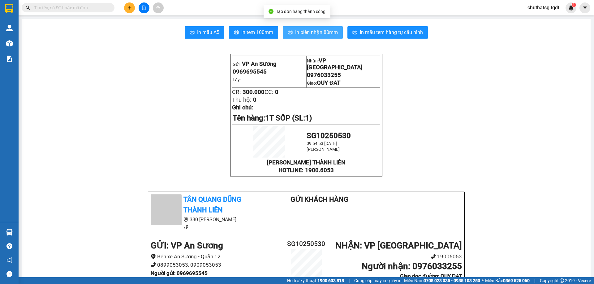
click at [311, 30] on span "In biên nhận 80mm" at bounding box center [316, 32] width 43 height 8
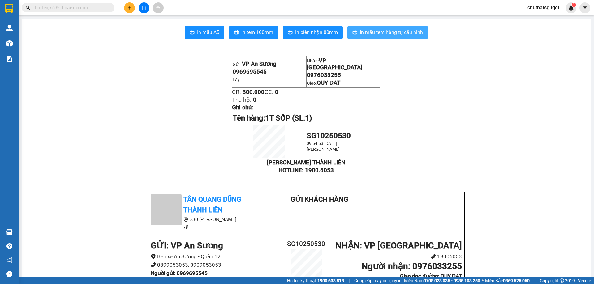
click at [409, 38] on button "In mẫu tem hàng tự cấu hình" at bounding box center [387, 32] width 80 height 12
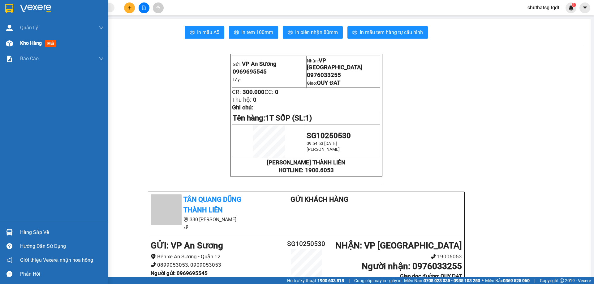
click at [20, 45] on div "Kho hàng mới" at bounding box center [54, 43] width 108 height 15
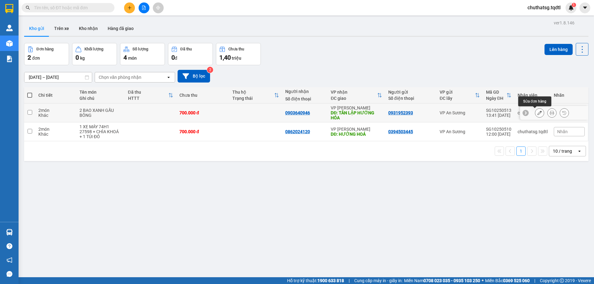
click at [535, 114] on button at bounding box center [539, 113] width 9 height 11
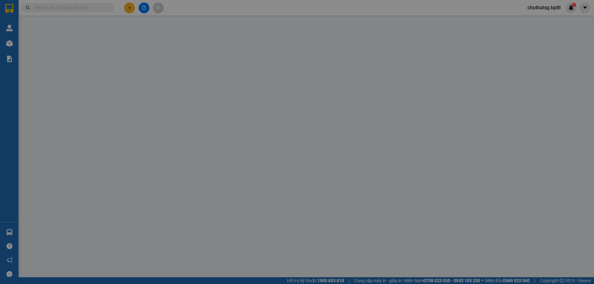
type input "0931952393"
type input "0903640946"
type input "TÂN LẬP HƯỚNG HÓA"
type input "700.000"
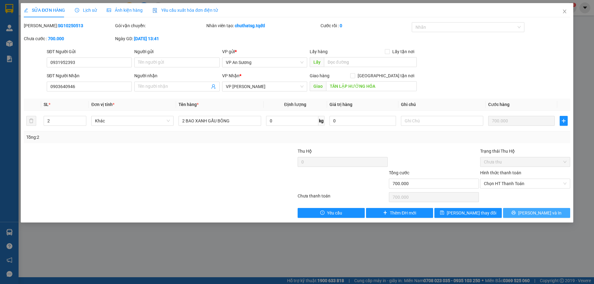
click at [543, 209] on button "[PERSON_NAME] và In" at bounding box center [536, 213] width 67 height 10
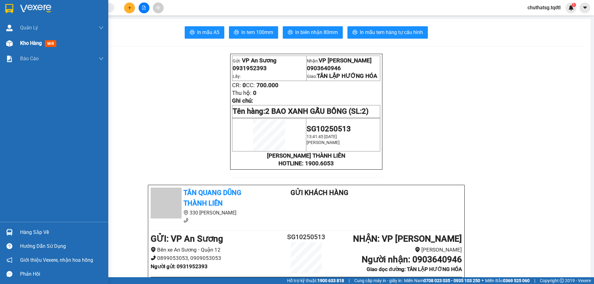
click at [41, 43] on span "Kho hàng" at bounding box center [31, 43] width 22 height 6
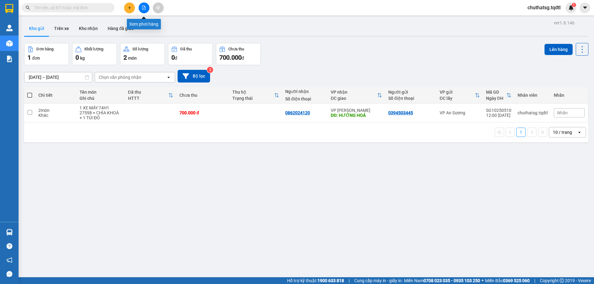
click at [143, 10] on button at bounding box center [144, 7] width 11 height 11
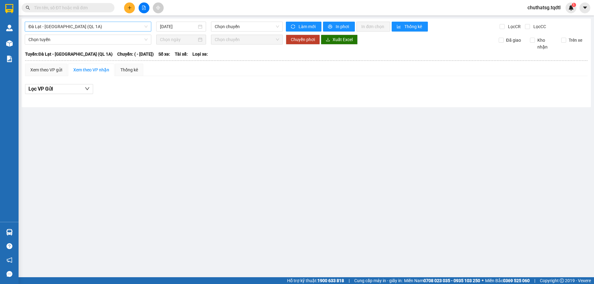
click at [79, 25] on span "Đà Lạt - Sài Gòn (QL 1A)" at bounding box center [87, 26] width 119 height 9
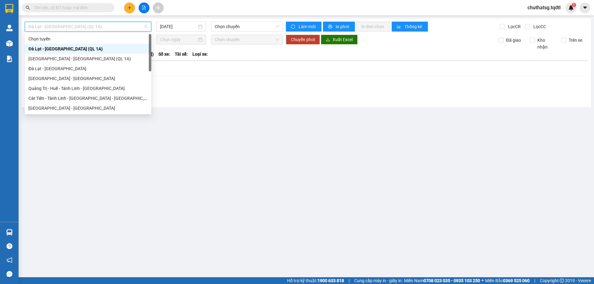
type input "S"
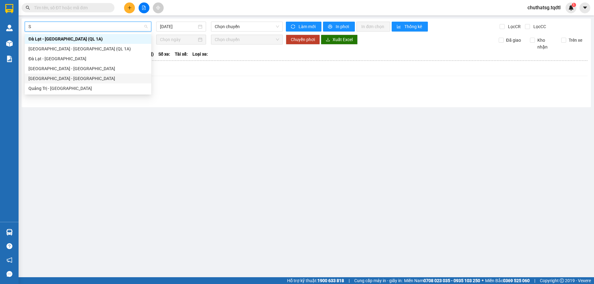
click at [74, 79] on div "Sài Gòn - Quảng Trị" at bounding box center [87, 78] width 119 height 7
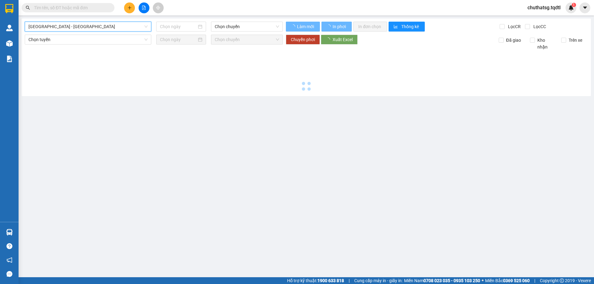
type input "[DATE]"
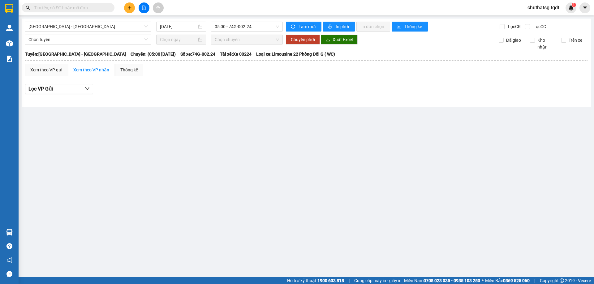
click at [232, 32] on div "Sài Gòn - Quảng Trị 13/10/2025 05:00 - 74G-002.24 Làm mới In phơi In đơn chọn T…" at bounding box center [306, 63] width 569 height 89
click at [246, 29] on span "05:00 - 74G-002.24" at bounding box center [247, 26] width 64 height 9
click at [248, 57] on div "11:00 - 50H-358.94" at bounding box center [239, 58] width 48 height 7
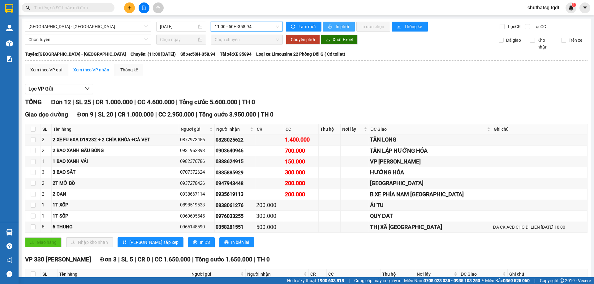
click at [339, 28] on span "In phơi" at bounding box center [343, 26] width 14 height 7
click at [338, 29] on span "In phơi" at bounding box center [343, 26] width 14 height 7
click at [328, 24] on button "In phơi" at bounding box center [339, 27] width 32 height 10
click at [337, 25] on span "In phơi" at bounding box center [343, 26] width 14 height 7
click at [130, 10] on icon "plus" at bounding box center [129, 8] width 4 height 4
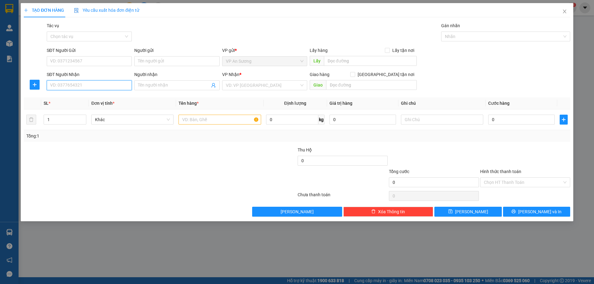
click at [83, 88] on input "SĐT Người Nhận" at bounding box center [89, 85] width 85 height 10
click at [95, 96] on div "0347268263" at bounding box center [89, 97] width 78 height 7
type input "0347268263"
type input "HƯỚNG HOÁ QUẢNG TRỊ"
type input "500.000"
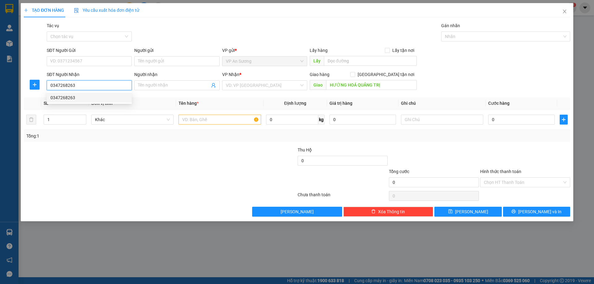
type input "500.000"
type input "0347268263"
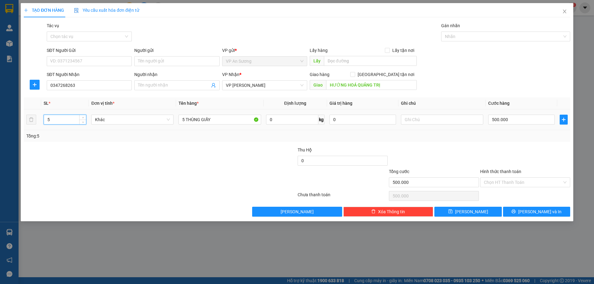
click at [65, 122] on input "5" at bounding box center [65, 119] width 42 height 9
type input "10"
click at [183, 119] on input "5 THÙNG GIẤY" at bounding box center [220, 120] width 82 height 10
type input "10 THÙNG GIẤY"
click at [534, 116] on input "500.000" at bounding box center [521, 120] width 67 height 10
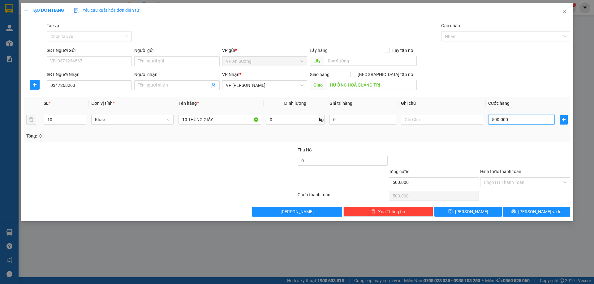
type input "1"
type input "10"
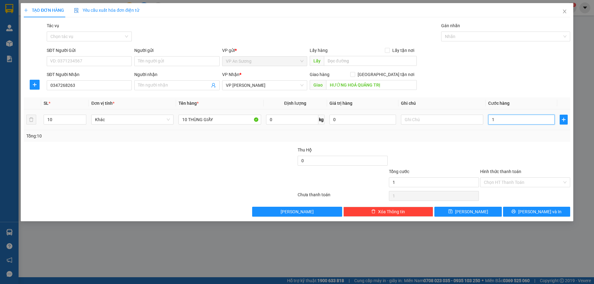
type input "10"
type input "100"
type input "1.000"
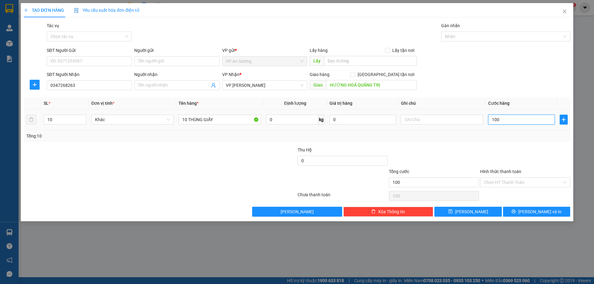
type input "1.000"
type input "1.000.000"
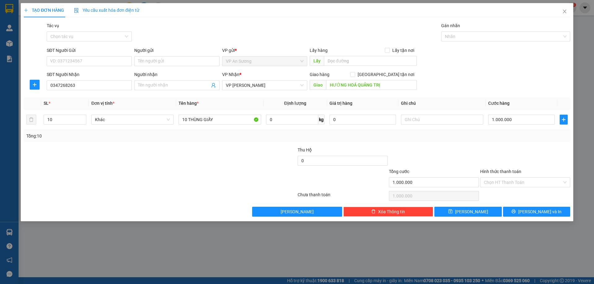
click at [530, 72] on div "SĐT Người Nhận 0347268263 Người nhận Tên người nhận VP Nhận * VP Lao Bảo Giao h…" at bounding box center [308, 82] width 526 height 22
click at [336, 59] on input "text" at bounding box center [370, 61] width 93 height 10
type input "AN SUONG"
click at [498, 86] on div "SĐT Người Nhận 0347268263 Người nhận Tên người nhận VP Nhận * VP Lao Bảo Giao h…" at bounding box center [308, 82] width 526 height 22
click at [538, 214] on span "[PERSON_NAME] và In" at bounding box center [539, 212] width 43 height 7
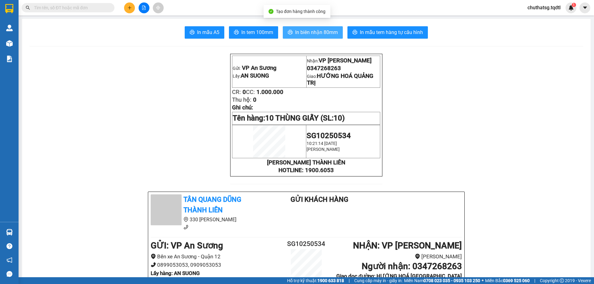
click at [314, 38] on button "In biên nhận 80mm" at bounding box center [313, 32] width 60 height 12
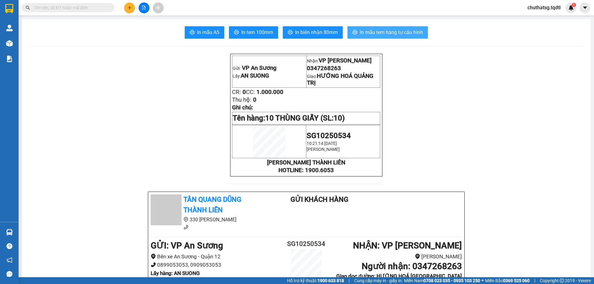
click at [377, 35] on span "In mẫu tem hàng tự cấu hình" at bounding box center [391, 32] width 63 height 8
click at [142, 10] on button at bounding box center [144, 7] width 11 height 11
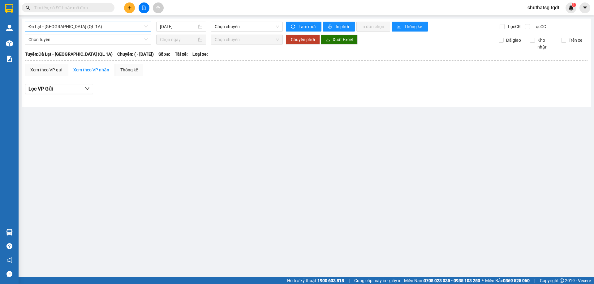
click at [138, 30] on span "Đà Lạt - Sài Gòn (QL 1A)" at bounding box center [87, 26] width 119 height 9
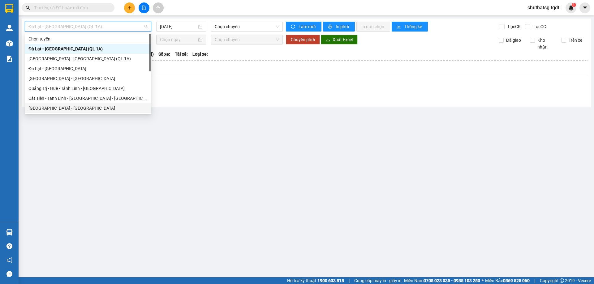
click at [60, 108] on div "Sài Gòn - Quảng Trị" at bounding box center [87, 108] width 119 height 7
type input "[DATE]"
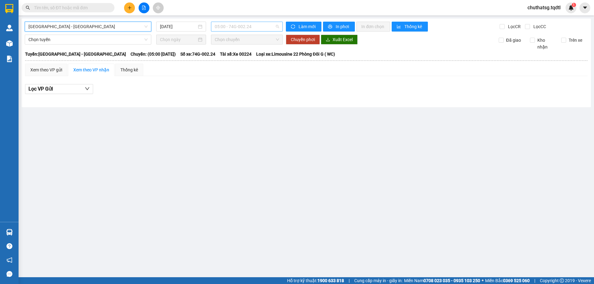
click at [238, 27] on span "05:00 - 74G-002.24" at bounding box center [247, 26] width 64 height 9
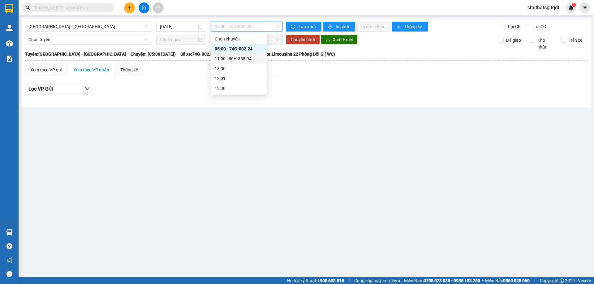
click at [238, 59] on div "11:00 - 50H-358.94" at bounding box center [239, 58] width 48 height 7
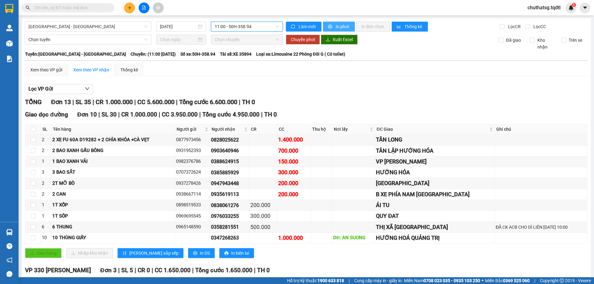
click at [338, 28] on span "In phơi" at bounding box center [343, 26] width 14 height 7
click at [131, 10] on button at bounding box center [129, 7] width 11 height 11
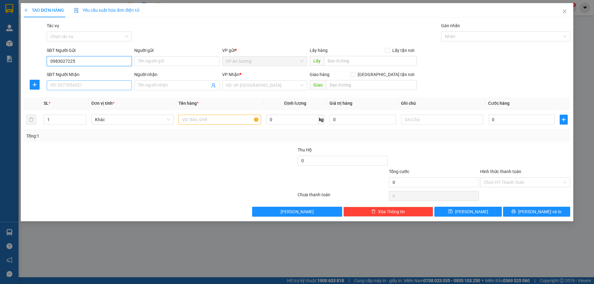
type input "0983027225"
click at [82, 82] on input "SĐT Người Nhận" at bounding box center [89, 85] width 85 height 10
type input "0918548080"
click at [110, 99] on div "0918548080" at bounding box center [89, 97] width 78 height 7
type input "CẦU TRUỒI HUẾ"
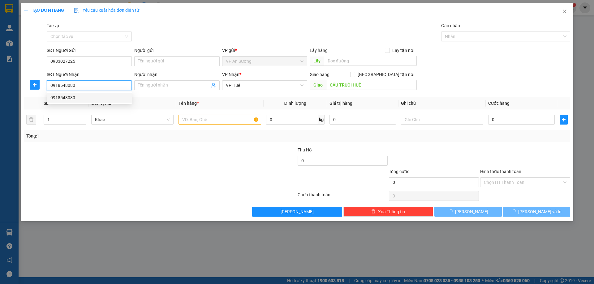
type input "300.000"
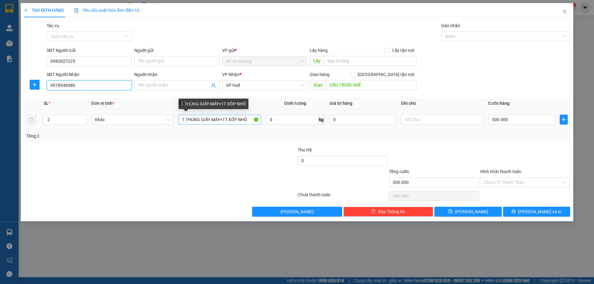
type input "0918548080"
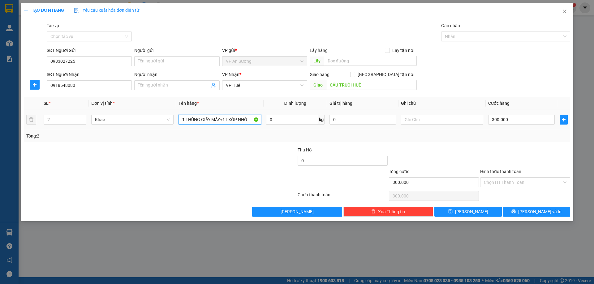
drag, startPoint x: 202, startPoint y: 120, endPoint x: 262, endPoint y: 122, distance: 59.7
click at [262, 122] on td "1 THÙNG GIẤY MÁY+1T XỐP NHỎ" at bounding box center [219, 120] width 87 height 21
type input "1 THÙNG GIẤY NHO"
click at [510, 113] on td "300.000" at bounding box center [521, 120] width 71 height 21
click at [512, 118] on input "300.000" at bounding box center [521, 120] width 67 height 10
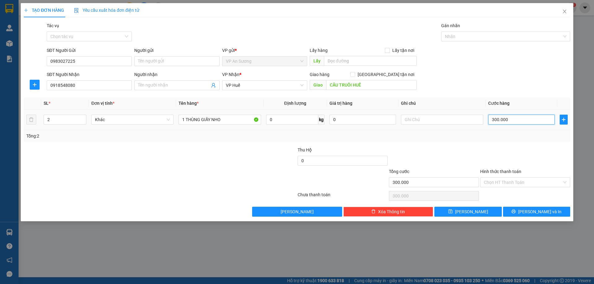
type input "1"
type input "10"
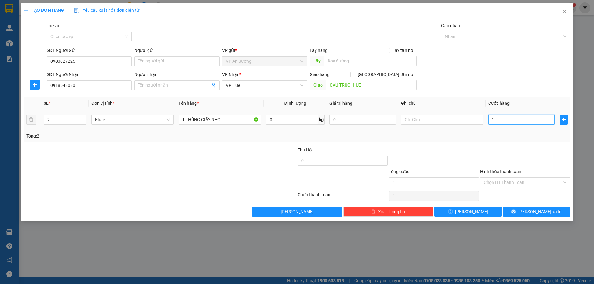
type input "10"
type input "100"
type input "100.000"
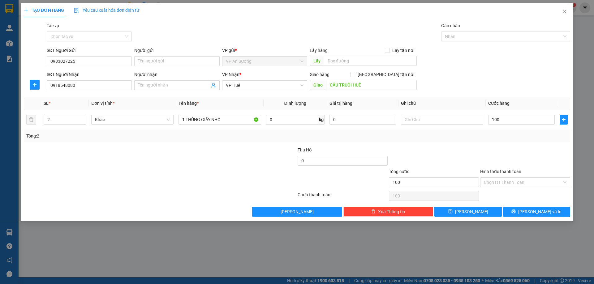
type input "100.000"
click at [448, 99] on th "Ghi chú" at bounding box center [442, 103] width 87 height 12
click at [353, 63] on input "text" at bounding box center [370, 61] width 93 height 10
type input "AN SUONG"
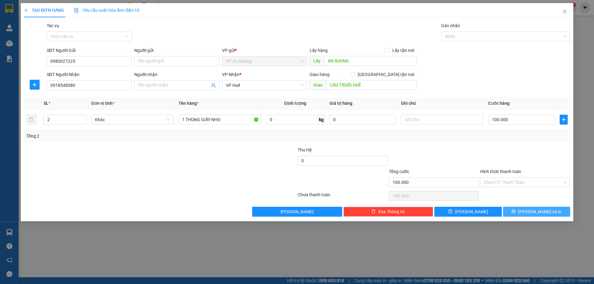
click at [534, 216] on button "[PERSON_NAME] và In" at bounding box center [536, 212] width 67 height 10
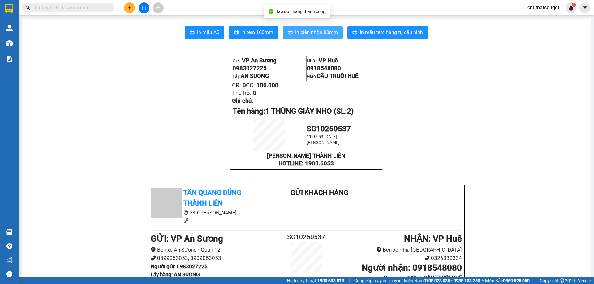
click at [313, 32] on span "In biên nhận 80mm" at bounding box center [316, 32] width 43 height 8
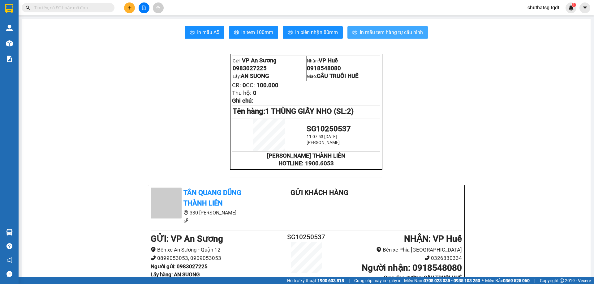
drag, startPoint x: 393, startPoint y: 26, endPoint x: 399, endPoint y: 36, distance: 11.6
click at [394, 27] on button "In mẫu tem hàng tự cấu hình" at bounding box center [387, 32] width 80 height 12
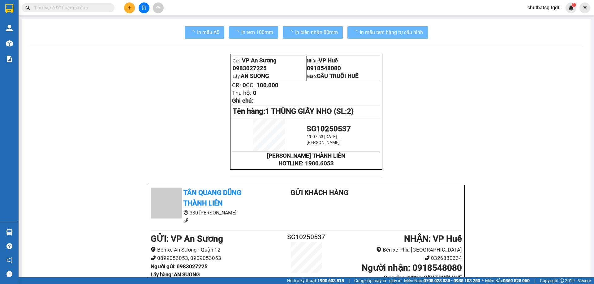
click at [456, 242] on b "NHẬN : VP Huế" at bounding box center [433, 239] width 58 height 10
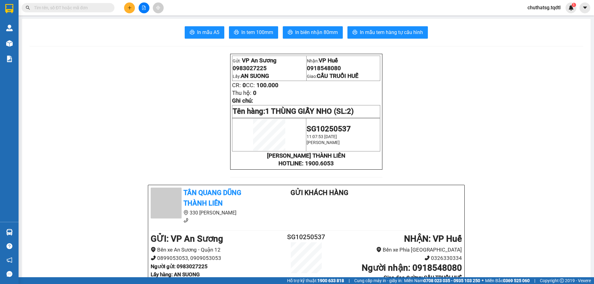
drag, startPoint x: 182, startPoint y: 85, endPoint x: 176, endPoint y: 54, distance: 32.0
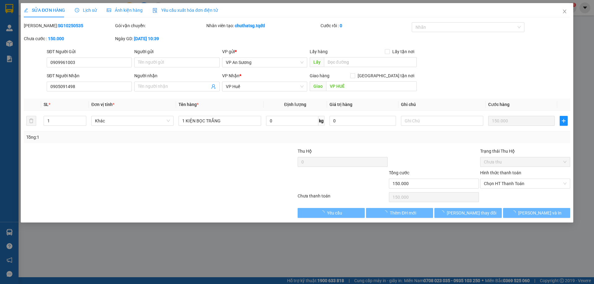
type input "0909961003"
type input "0905091498"
type input "VP HUẾ"
type input "150.000"
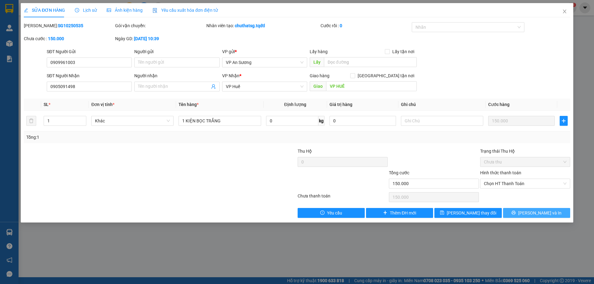
drag, startPoint x: 523, startPoint y: 215, endPoint x: 521, endPoint y: 206, distance: 9.3
click at [522, 216] on button "[PERSON_NAME] và In" at bounding box center [536, 213] width 67 height 10
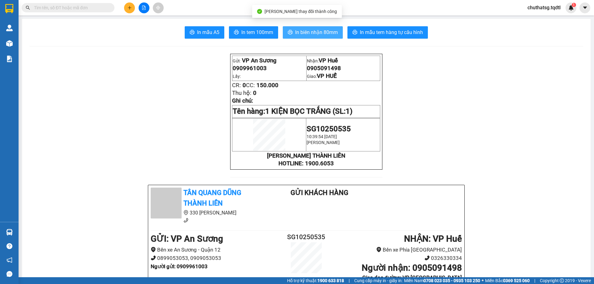
click at [314, 31] on span "In biên nhận 80mm" at bounding box center [316, 32] width 43 height 8
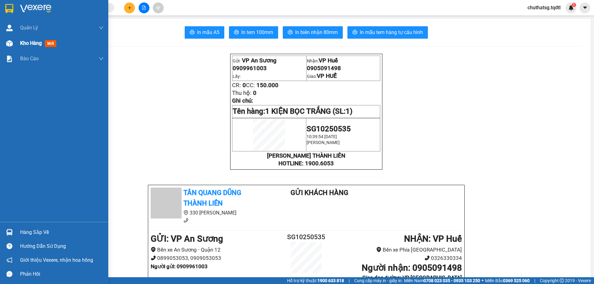
click at [46, 48] on div "Kho hàng mới" at bounding box center [62, 43] width 84 height 15
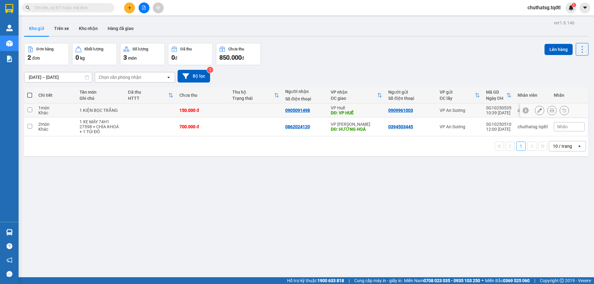
click at [537, 110] on icon at bounding box center [539, 110] width 4 height 4
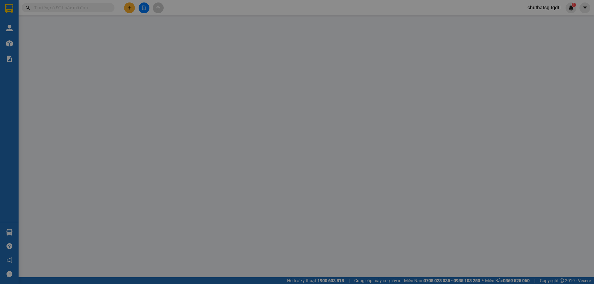
type input "0909961003"
type input "0905091498"
type input "VP HUẾ"
type input "150.000"
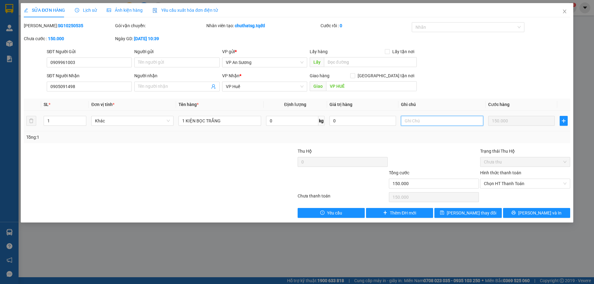
click at [427, 121] on input "text" at bounding box center [442, 121] width 82 height 10
type input "HÀNG DỄ VỠ"
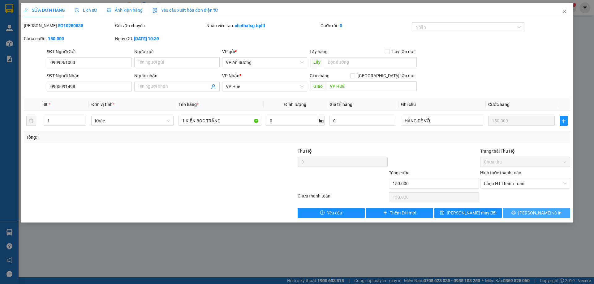
click at [531, 214] on span "[PERSON_NAME] và In" at bounding box center [539, 213] width 43 height 7
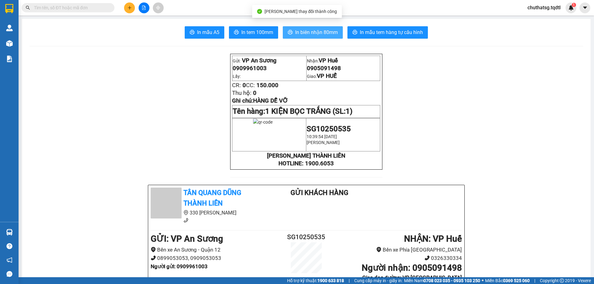
click at [309, 34] on span "In biên nhận 80mm" at bounding box center [316, 32] width 43 height 8
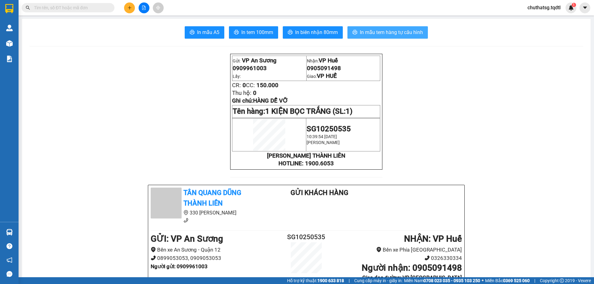
click at [368, 34] on span "In mẫu tem hàng tự cấu hình" at bounding box center [391, 32] width 63 height 8
click at [129, 9] on icon "plus" at bounding box center [129, 8] width 4 height 4
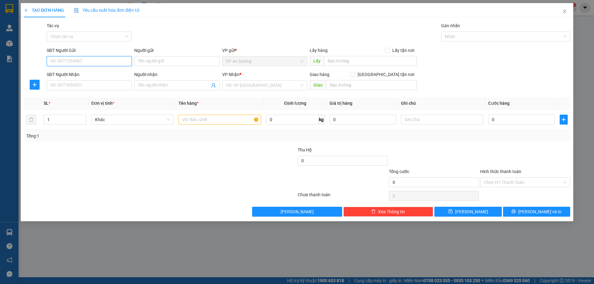
click at [87, 65] on input "SĐT Người Gửi" at bounding box center [89, 61] width 85 height 10
drag, startPoint x: 75, startPoint y: 87, endPoint x: 84, endPoint y: 85, distance: 9.2
click at [77, 87] on input "SĐT Người Nhận" at bounding box center [89, 85] width 85 height 10
type input "0357651090"
click at [193, 121] on input "text" at bounding box center [220, 120] width 82 height 10
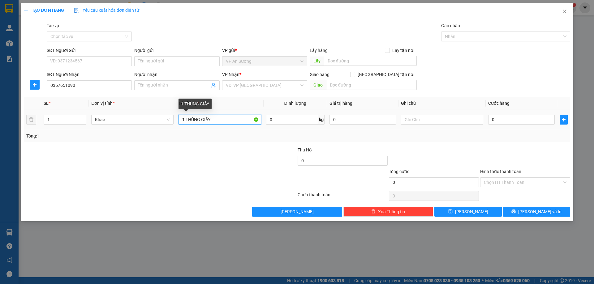
click at [215, 119] on input "1 THÙNG GIẤY" at bounding box center [220, 120] width 82 height 10
type input "1 THÙNG GIẤY"
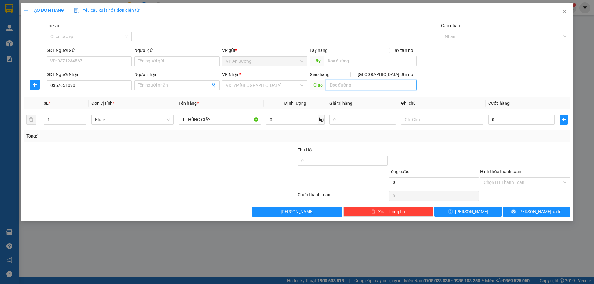
click at [351, 88] on input "text" at bounding box center [371, 85] width 91 height 10
click at [233, 87] on input "search" at bounding box center [262, 85] width 73 height 9
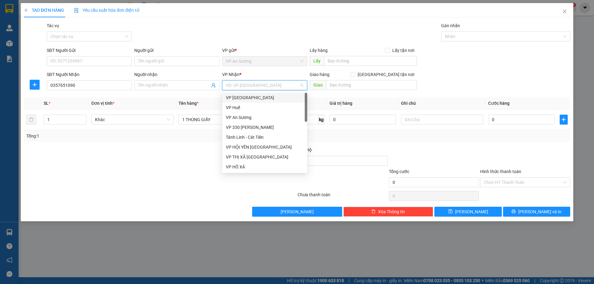
type input "B"
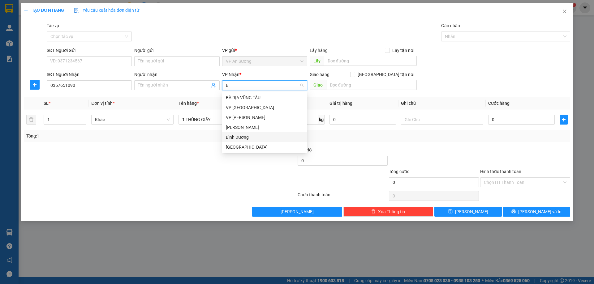
click at [257, 137] on div "Bình Dương" at bounding box center [265, 137] width 78 height 7
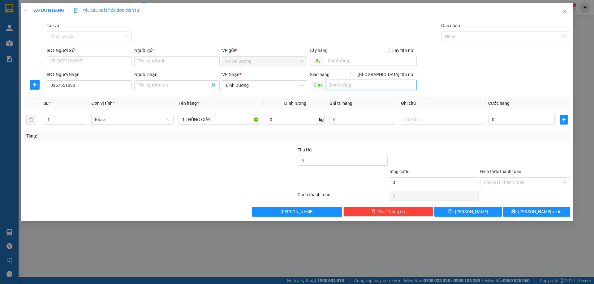
click at [359, 84] on input "text" at bounding box center [371, 85] width 91 height 10
type input "N4 HÒA LỢI"
click at [246, 184] on div at bounding box center [251, 179] width 91 height 22
click at [526, 119] on input "0" at bounding box center [521, 120] width 67 height 10
type input "1"
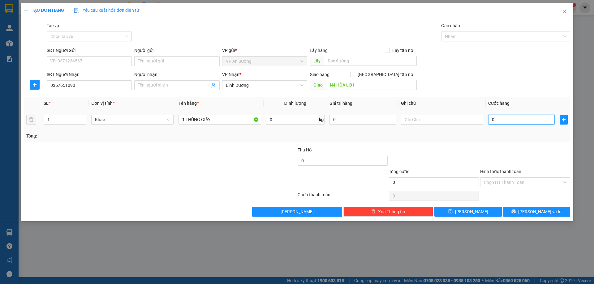
type input "1"
type input "10"
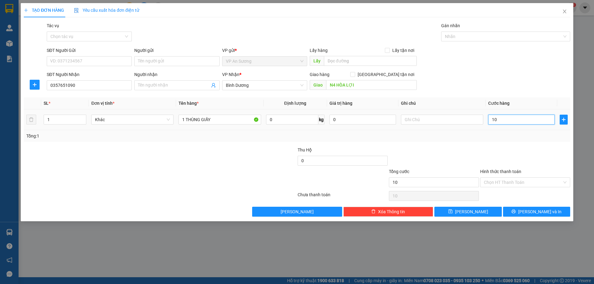
type input "100"
type input "1.000"
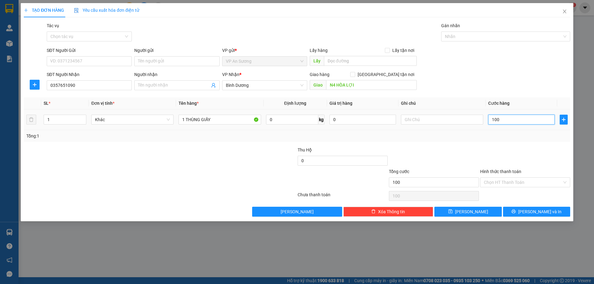
type input "1.000"
type input "10.000"
type input "100.000"
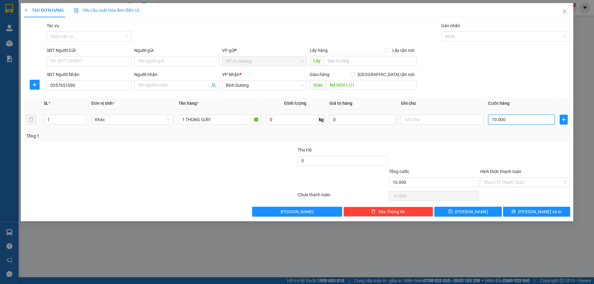
type input "100.000"
click at [523, 211] on button "[PERSON_NAME] và In" at bounding box center [536, 212] width 67 height 10
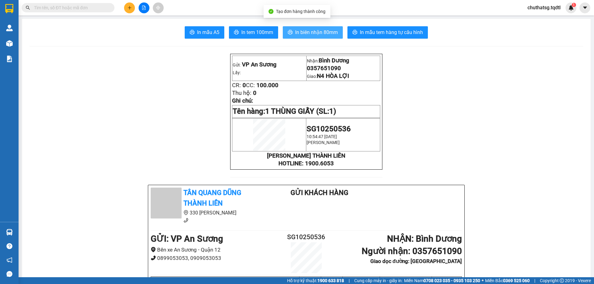
click at [310, 30] on span "In biên nhận 80mm" at bounding box center [316, 32] width 43 height 8
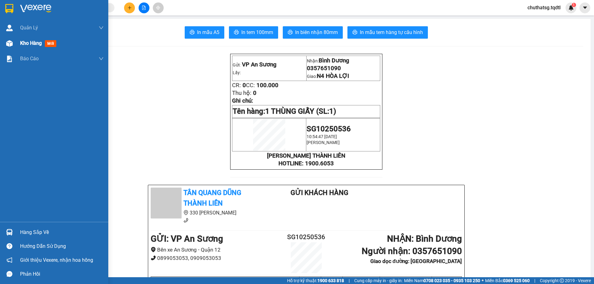
click at [28, 46] on span "Kho hàng" at bounding box center [31, 43] width 22 height 6
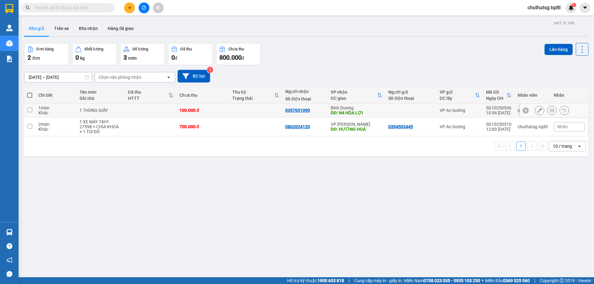
click at [29, 109] on input "checkbox" at bounding box center [30, 110] width 5 height 5
checkbox input "true"
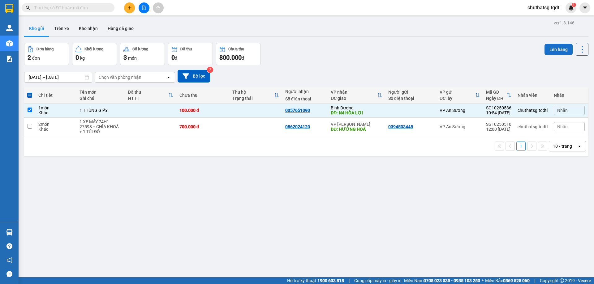
drag, startPoint x: 553, startPoint y: 56, endPoint x: 553, endPoint y: 51, distance: 5.0
click at [553, 55] on div "Lên hàng" at bounding box center [567, 54] width 44 height 22
click at [553, 51] on button "Lên hàng" at bounding box center [559, 49] width 28 height 11
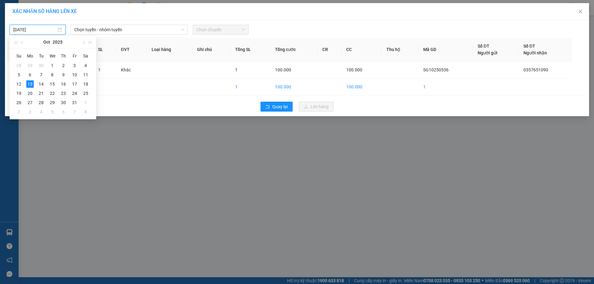
click at [37, 28] on input "[DATE]" at bounding box center [34, 29] width 43 height 7
click at [40, 82] on div "14" at bounding box center [40, 83] width 7 height 7
type input "14/10/2025"
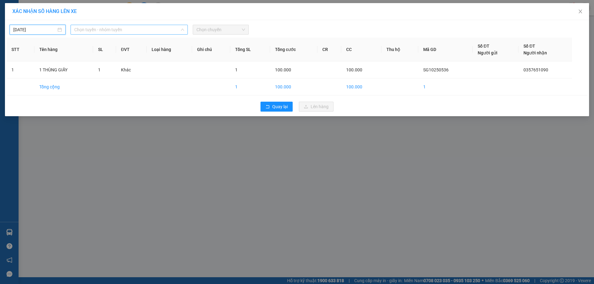
click at [115, 28] on span "Chọn tuyến - nhóm tuyến" at bounding box center [129, 29] width 110 height 9
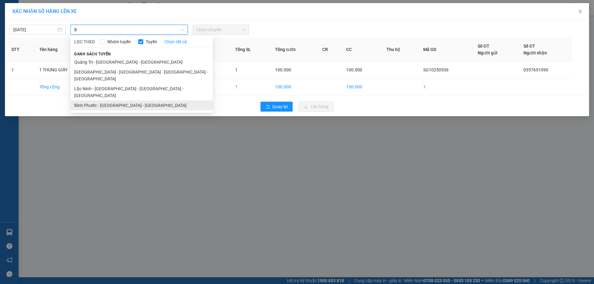
type input "B"
click at [110, 101] on li "Bình Phước - Bình Dương - Quảng Trị" at bounding box center [142, 106] width 142 height 10
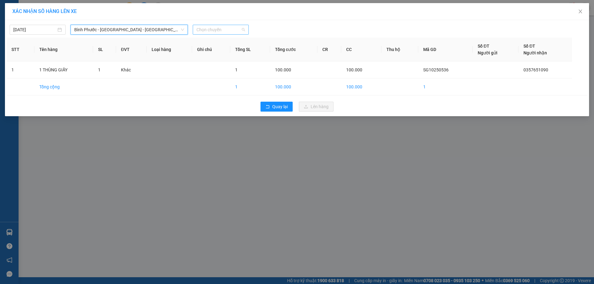
click at [203, 28] on span "Chọn chuyến" at bounding box center [220, 29] width 49 height 9
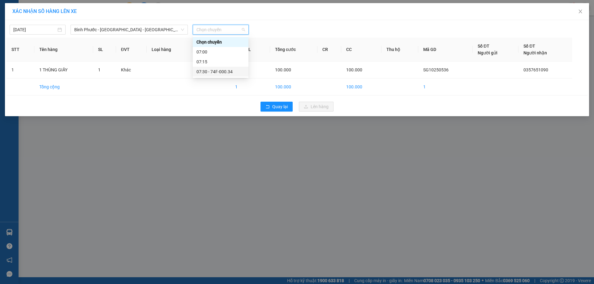
click at [217, 73] on div "07:30 - 74F-000.34" at bounding box center [220, 71] width 48 height 7
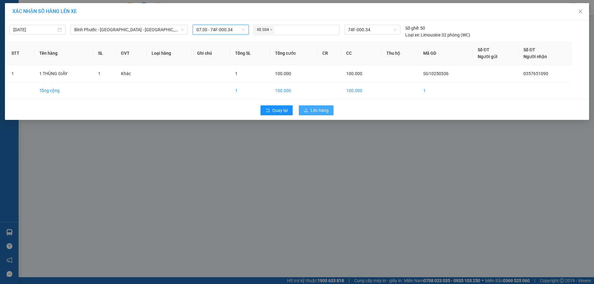
drag, startPoint x: 320, startPoint y: 110, endPoint x: 225, endPoint y: 129, distance: 97.0
click at [320, 110] on span "Lên hàng" at bounding box center [320, 110] width 18 height 7
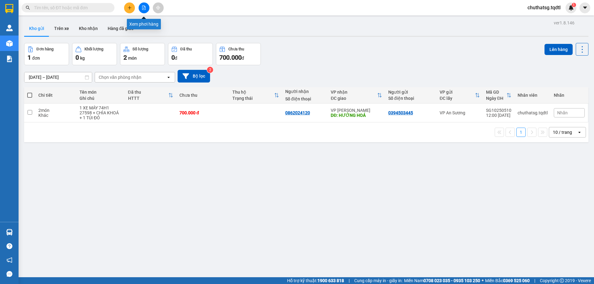
click at [147, 10] on button at bounding box center [144, 7] width 11 height 11
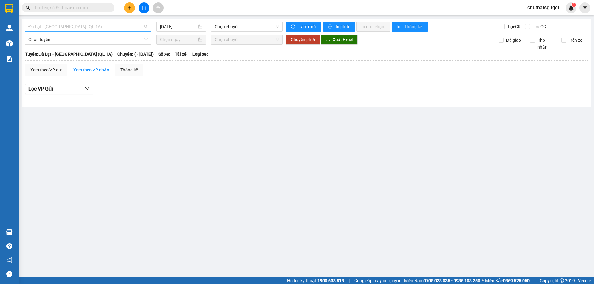
click at [120, 27] on span "Đà Lạt - Sài Gòn (QL 1A)" at bounding box center [87, 26] width 119 height 9
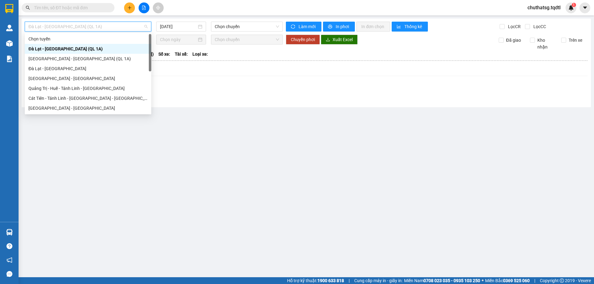
type input "B"
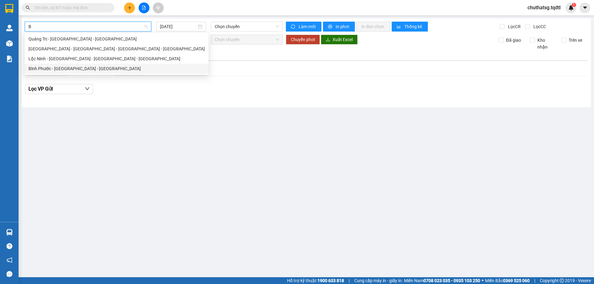
click at [48, 67] on div "Bình Phước - Bình Dương - Quảng Trị" at bounding box center [116, 68] width 176 height 7
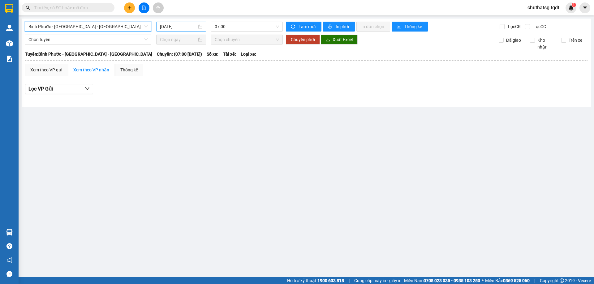
click at [177, 25] on input "[DATE]" at bounding box center [178, 26] width 37 height 7
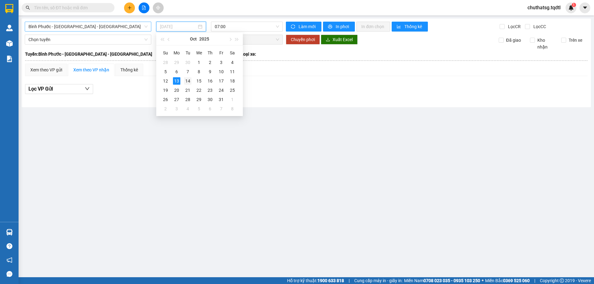
click at [192, 79] on td "14" at bounding box center [187, 80] width 11 height 9
type input "14/10/2025"
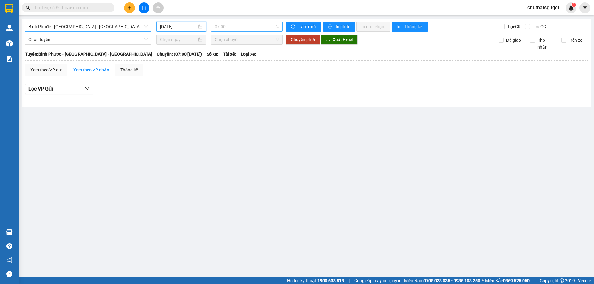
click at [234, 27] on span "07:00" at bounding box center [247, 26] width 64 height 9
click at [231, 68] on div "07:30 - 74F-000.34" at bounding box center [239, 68] width 48 height 7
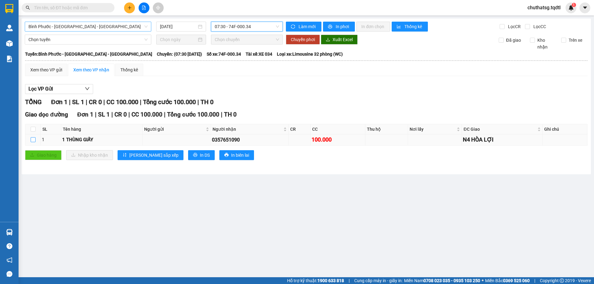
click at [33, 141] on input "checkbox" at bounding box center [33, 139] width 5 height 5
checkbox input "true"
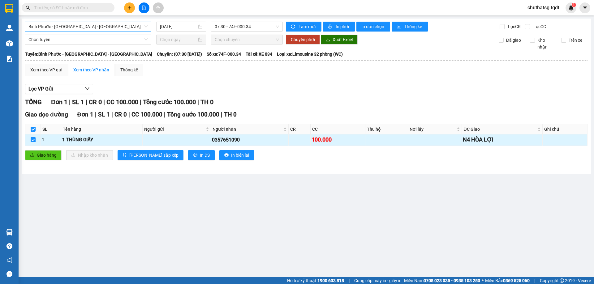
drag, startPoint x: 33, startPoint y: 139, endPoint x: 54, endPoint y: 135, distance: 21.4
click at [33, 139] on input "checkbox" at bounding box center [33, 139] width 5 height 5
checkbox input "false"
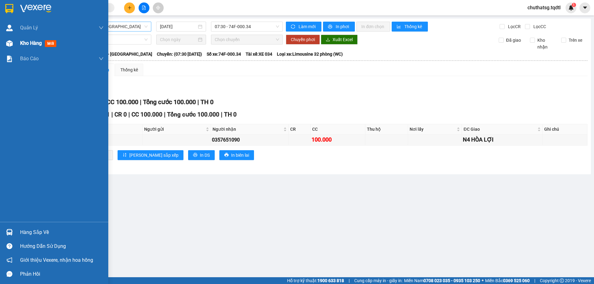
click at [18, 47] on div "Kho hàng mới" at bounding box center [54, 43] width 108 height 15
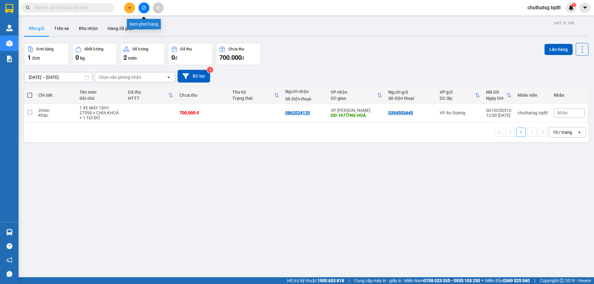
click at [140, 7] on button at bounding box center [144, 7] width 11 height 11
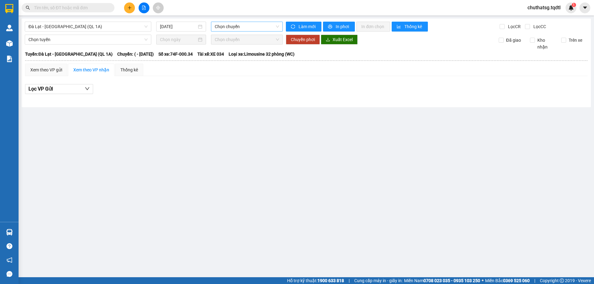
click at [250, 30] on span "Chọn chuyến" at bounding box center [247, 26] width 64 height 9
click at [186, 23] on div "[DATE]" at bounding box center [181, 27] width 50 height 10
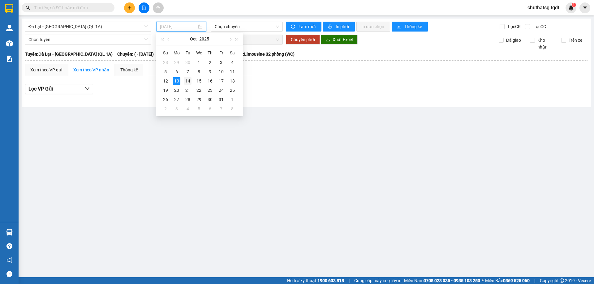
click at [190, 78] on div "14" at bounding box center [187, 80] width 7 height 7
type input "14/10/2025"
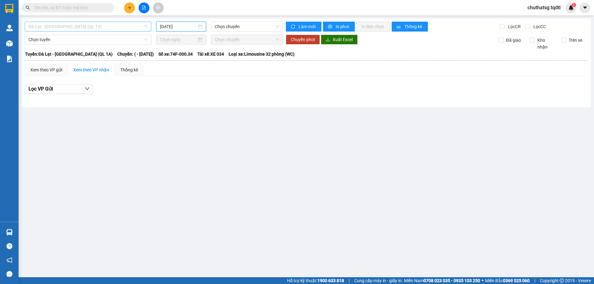
click at [81, 23] on span "Đà Lạt - Sài Gòn (QL 1A)" at bounding box center [87, 26] width 119 height 9
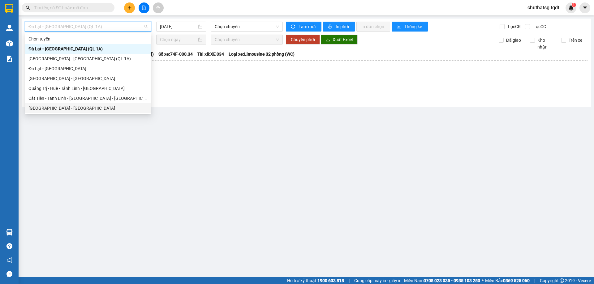
click at [113, 105] on div "Sài Gòn - Quảng Trị" at bounding box center [88, 108] width 127 height 10
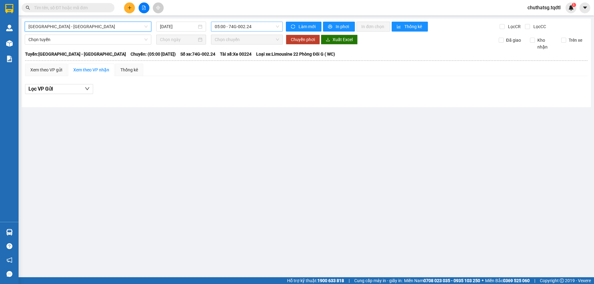
click at [230, 30] on span "05:00 - 74G-002.24" at bounding box center [247, 26] width 64 height 9
click at [183, 23] on div "[DATE]" at bounding box center [181, 27] width 50 height 10
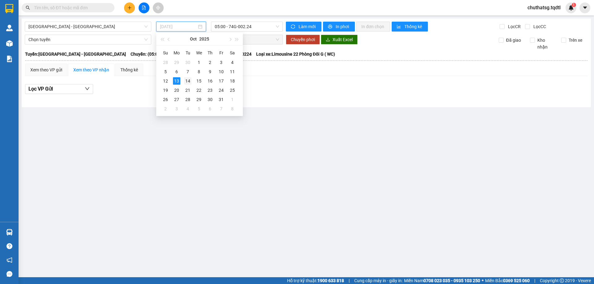
click at [191, 80] on div "14" at bounding box center [187, 80] width 7 height 7
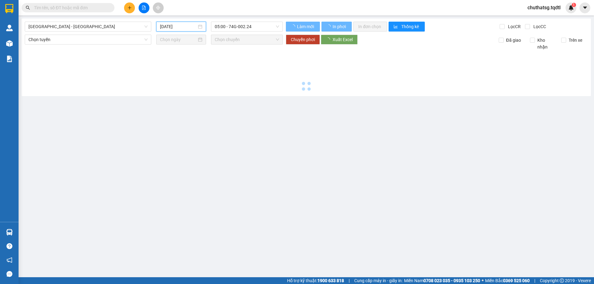
type input "14/10/2025"
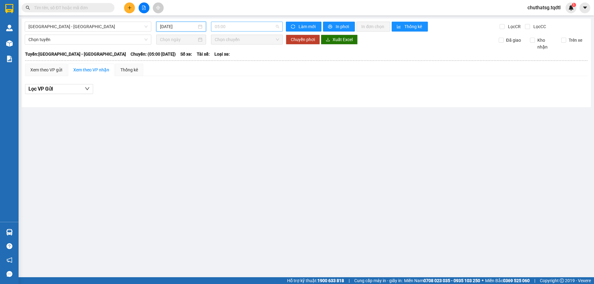
click at [227, 28] on span "05:00" at bounding box center [247, 26] width 64 height 9
click at [179, 117] on main "Sài Gòn - Quảng Trị 14/10/2025 05:00 Làm mới In phơi In đơn chọn Thống kê Lọc C…" at bounding box center [297, 139] width 594 height 278
click at [123, 30] on span "Sài Gòn - Quảng Trị" at bounding box center [87, 26] width 119 height 9
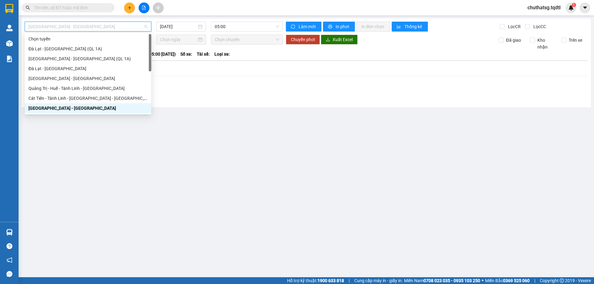
type input "B"
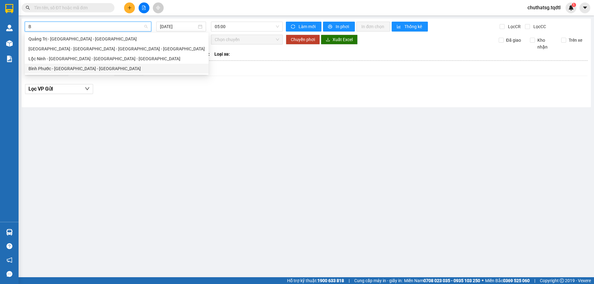
click at [115, 68] on div "Bình Phước - Bình Dương - Quảng Trị" at bounding box center [116, 68] width 176 height 7
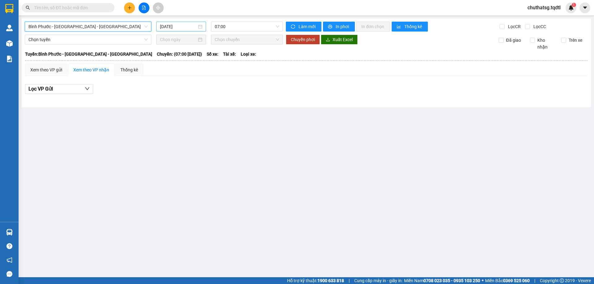
click at [174, 26] on input "[DATE]" at bounding box center [178, 26] width 37 height 7
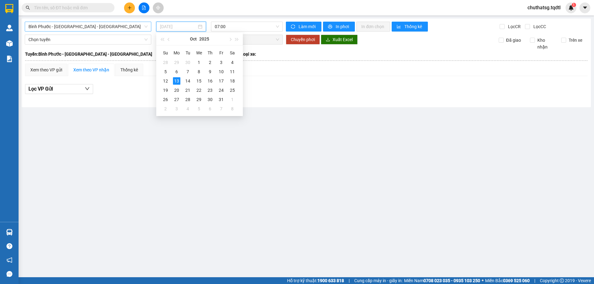
click at [177, 80] on div "13" at bounding box center [176, 80] width 7 height 7
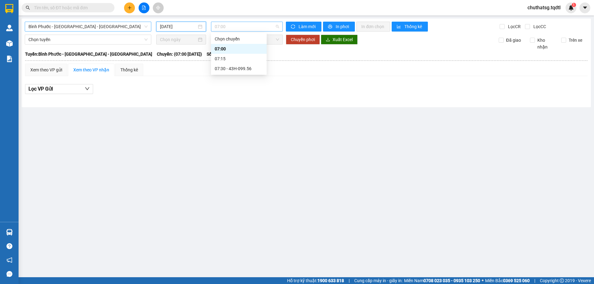
click at [222, 29] on span "07:00" at bounding box center [247, 26] width 64 height 9
click at [166, 30] on input "[DATE]" at bounding box center [178, 26] width 37 height 7
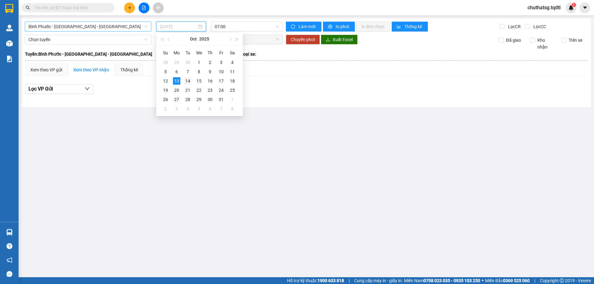
click at [184, 80] on div "14" at bounding box center [187, 80] width 7 height 7
type input "14/10/2025"
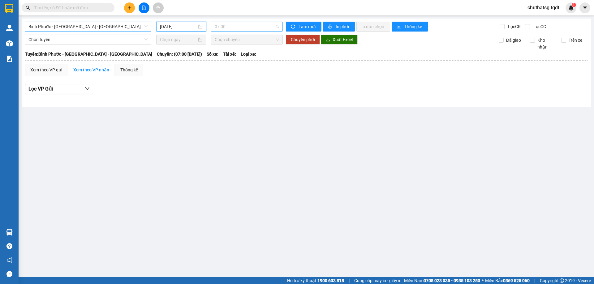
click at [237, 31] on span "07:00" at bounding box center [247, 26] width 64 height 9
click at [236, 69] on div "07:30 - 74F-000.34" at bounding box center [239, 68] width 48 height 7
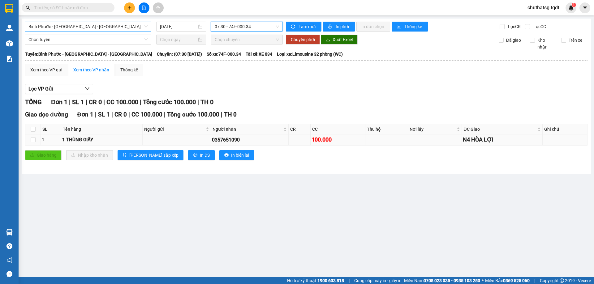
click at [119, 139] on div "1 THÙNG GIẤY" at bounding box center [101, 139] width 79 height 7
click at [32, 141] on input "checkbox" at bounding box center [33, 139] width 5 height 5
checkbox input "true"
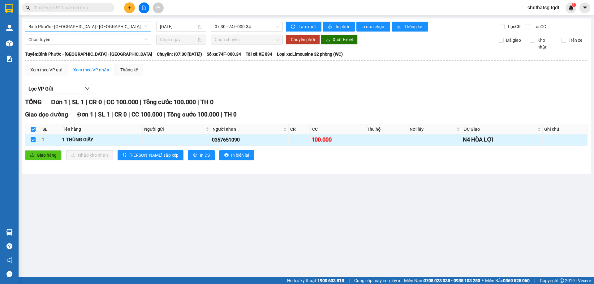
click at [286, 139] on div "0357651090" at bounding box center [250, 140] width 76 height 8
click at [285, 138] on div "0357651090" at bounding box center [250, 140] width 76 height 8
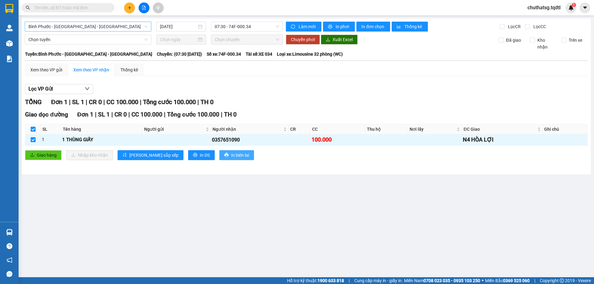
click at [231, 155] on span "In biên lai" at bounding box center [240, 155] width 18 height 7
click at [341, 25] on span "In phơi" at bounding box center [343, 26] width 14 height 7
click at [71, 88] on button "Lọc VP Gửi" at bounding box center [59, 89] width 68 height 10
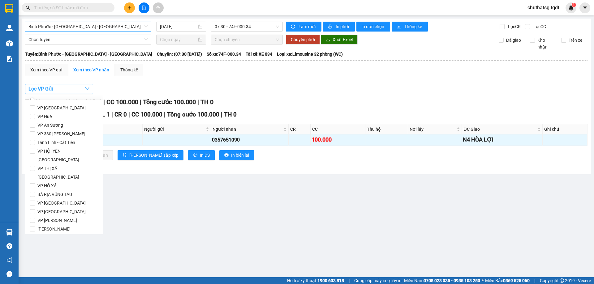
click at [71, 88] on button "Lọc VP Gửi" at bounding box center [59, 89] width 68 height 10
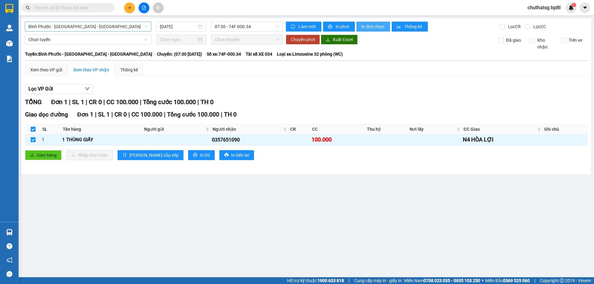
click at [373, 25] on span "In đơn chọn" at bounding box center [373, 26] width 24 height 7
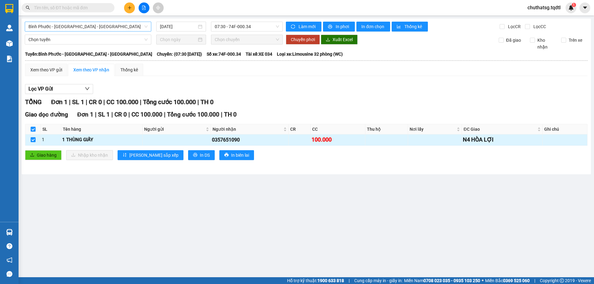
click at [71, 138] on div "1 THÙNG GIẤY" at bounding box center [101, 139] width 79 height 7
click at [73, 142] on div "1 THÙNG GIẤY" at bounding box center [101, 139] width 79 height 7
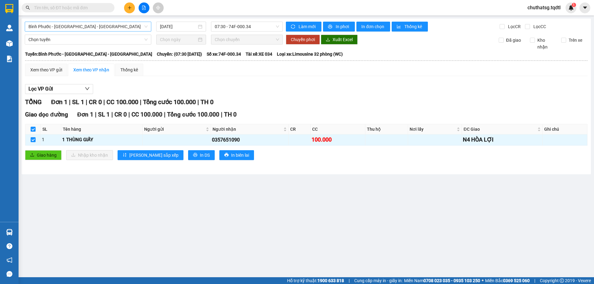
click at [144, 78] on div "Xem theo VP gửi Xem theo VP nhận Thống kê Lọc VP Gửi TỔNG Đơn 1 | SL 1 | CR 0 …" at bounding box center [306, 116] width 563 height 104
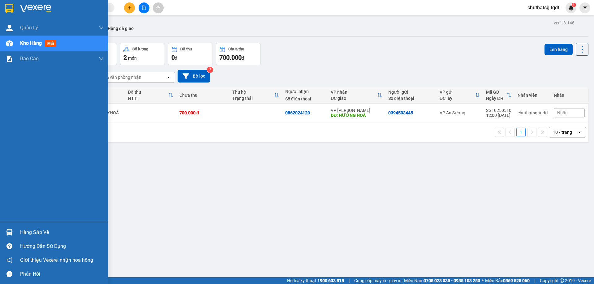
click at [31, 41] on span "Kho hàng" at bounding box center [31, 43] width 22 height 6
